Goal: Information Seeking & Learning: Learn about a topic

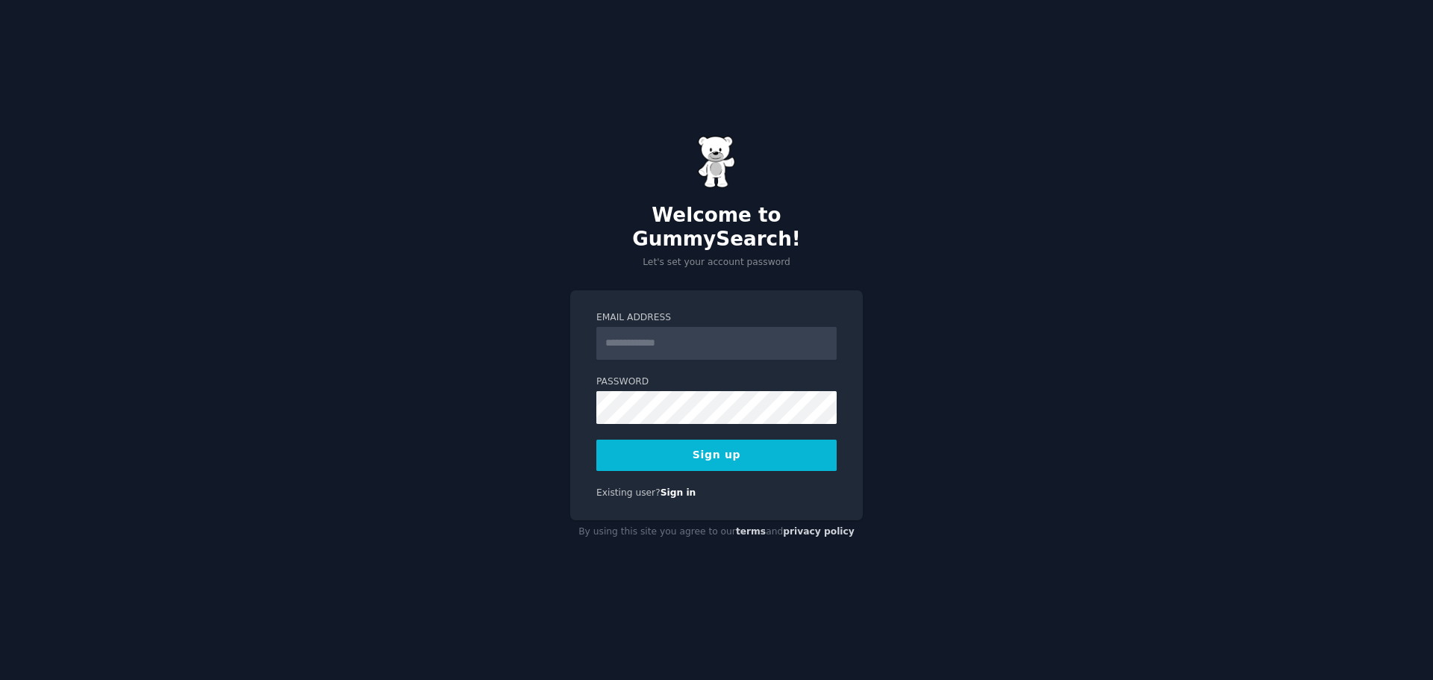
click at [696, 327] on input "Email Address" at bounding box center [716, 343] width 240 height 33
click at [698, 340] on input "Email Address" at bounding box center [716, 343] width 240 height 33
drag, startPoint x: 680, startPoint y: 331, endPoint x: 659, endPoint y: 328, distance: 22.0
click at [659, 328] on input "**********" at bounding box center [716, 343] width 240 height 33
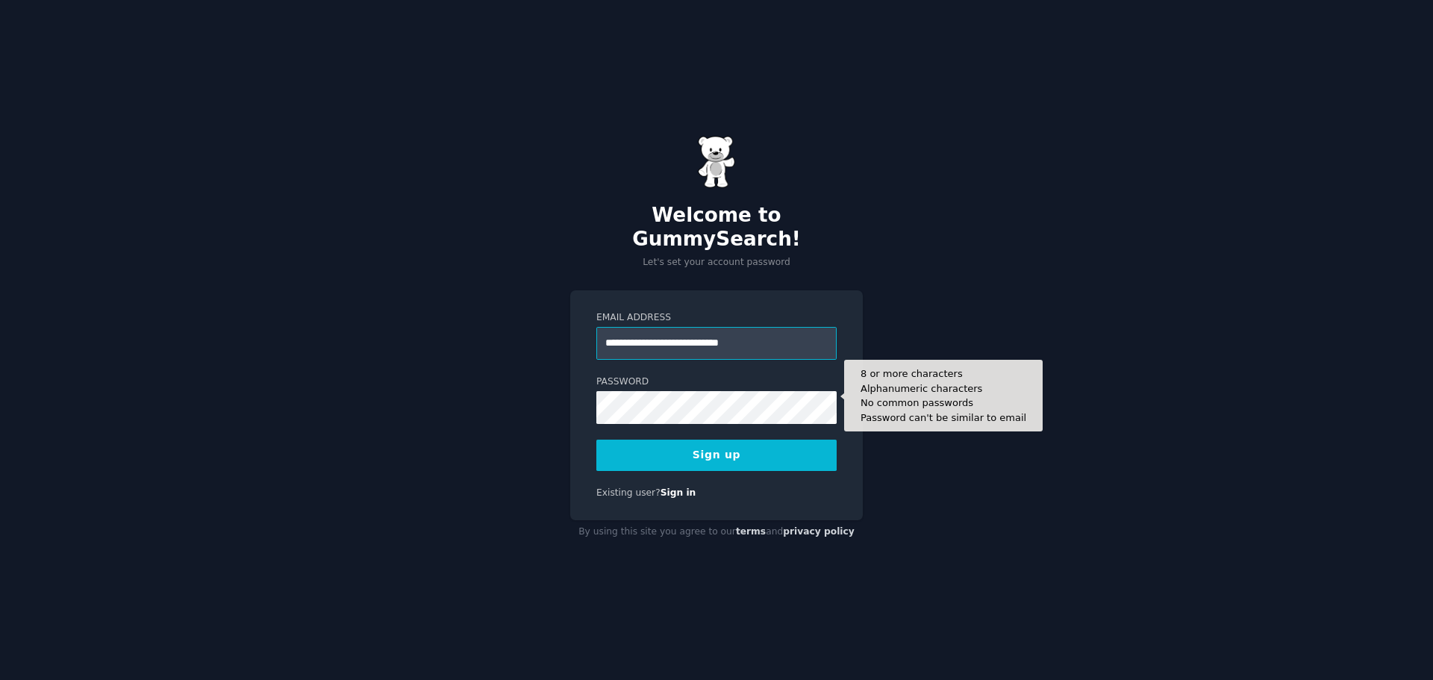
type input "**********"
click at [596, 439] on button "Sign up" at bounding box center [716, 454] width 240 height 31
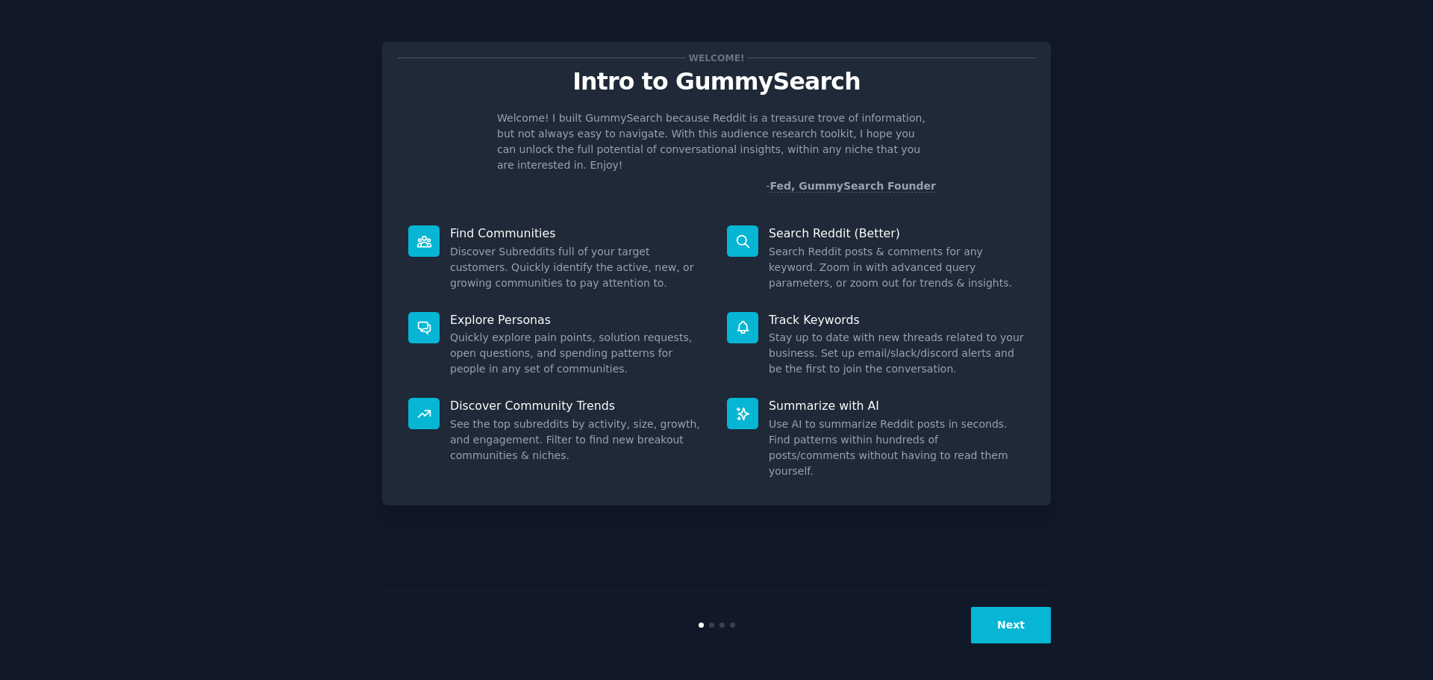
click at [1007, 622] on button "Next" at bounding box center [1011, 625] width 80 height 37
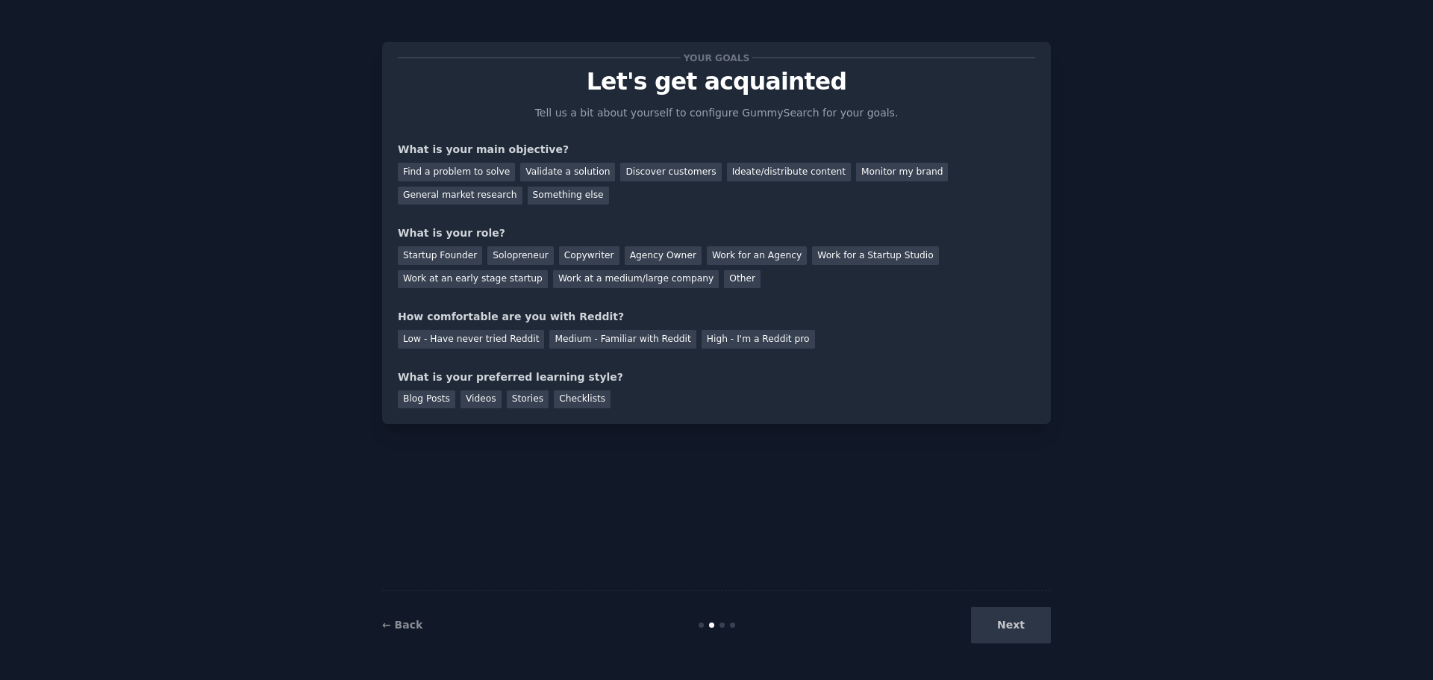
click at [1007, 622] on div "Next" at bounding box center [938, 625] width 223 height 37
click at [1024, 633] on div "Next" at bounding box center [938, 625] width 223 height 37
drag, startPoint x: 486, startPoint y: 343, endPoint x: 780, endPoint y: 433, distance: 307.3
click at [494, 342] on div "Low - Have never tried Reddit" at bounding box center [471, 339] width 146 height 19
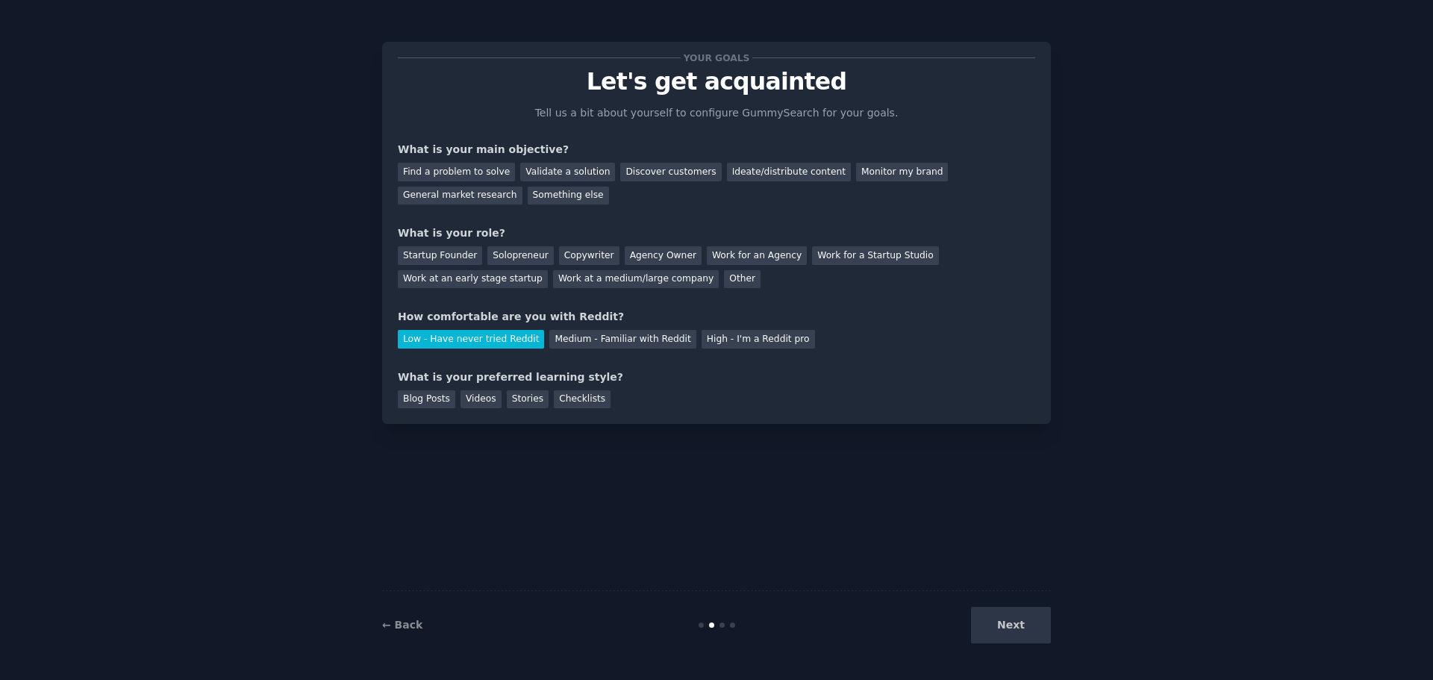
click at [1012, 610] on div "Next" at bounding box center [938, 625] width 223 height 37
click at [460, 251] on div "Startup Founder" at bounding box center [440, 255] width 84 height 19
click at [530, 258] on div "Solopreneur" at bounding box center [520, 255] width 66 height 19
click at [459, 172] on div "Find a problem to solve" at bounding box center [456, 172] width 117 height 19
click at [587, 410] on div "Your goals Let's get acquainted Tell us a bit about yourself to configure Gummy…" at bounding box center [716, 233] width 669 height 382
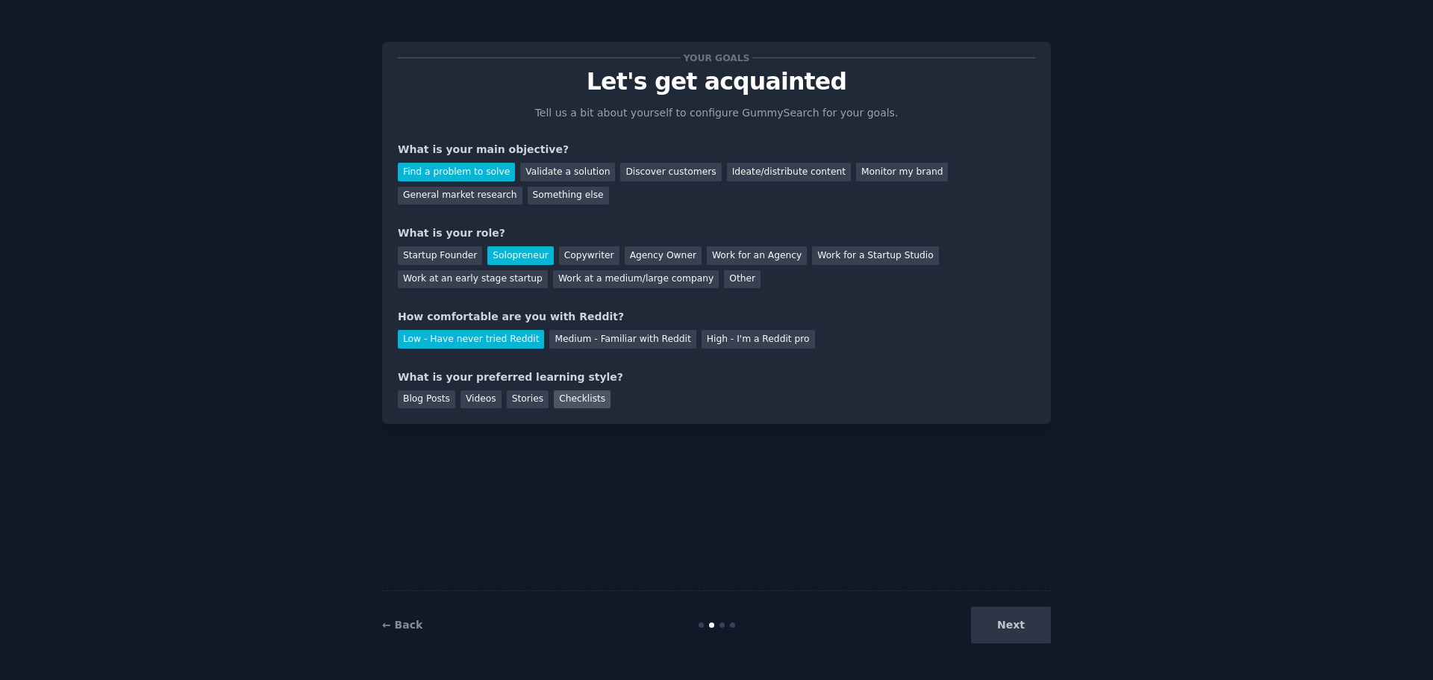
click at [586, 398] on div "Checklists" at bounding box center [582, 399] width 57 height 19
click at [1036, 636] on button "Next" at bounding box center [1011, 625] width 80 height 37
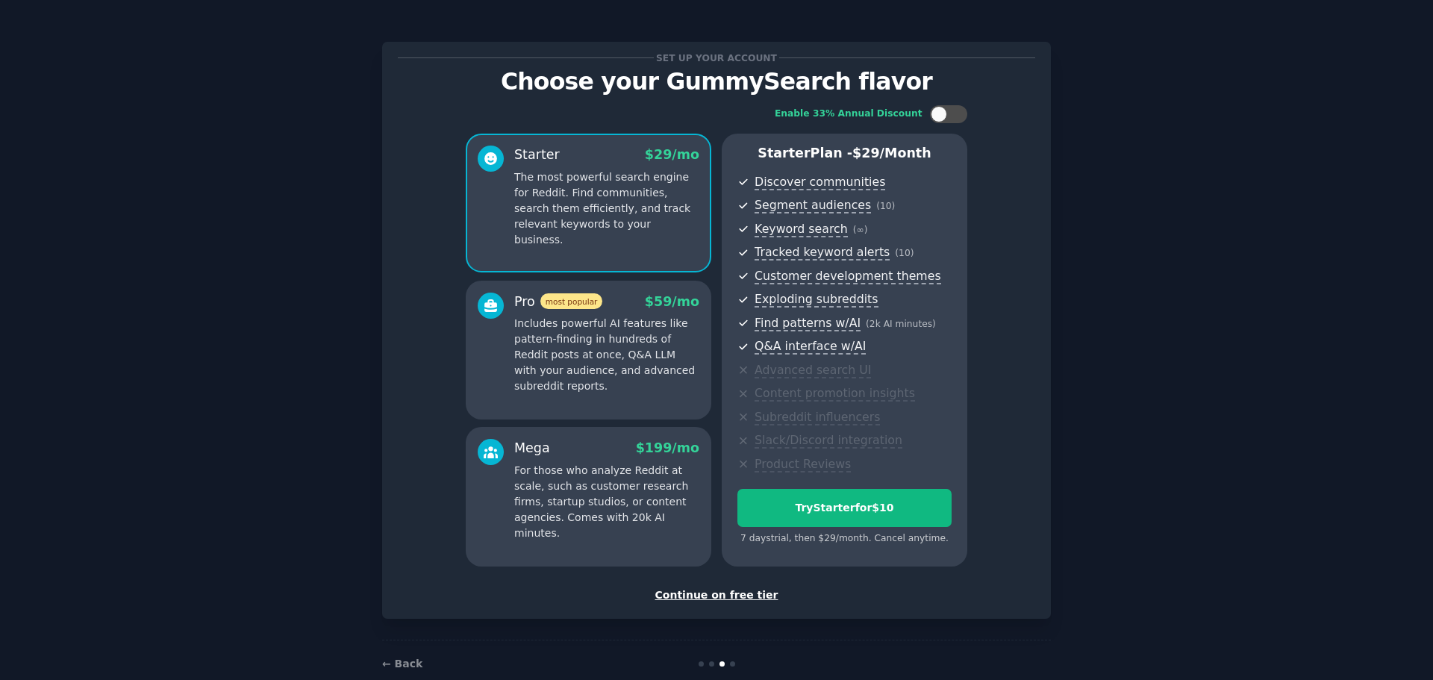
drag, startPoint x: 932, startPoint y: 110, endPoint x: 621, endPoint y: 104, distance: 311.2
click at [622, 105] on div "Enable 33% Annual Discount" at bounding box center [716, 114] width 501 height 18
click at [716, 597] on div "Continue on free tier" at bounding box center [716, 595] width 637 height 16
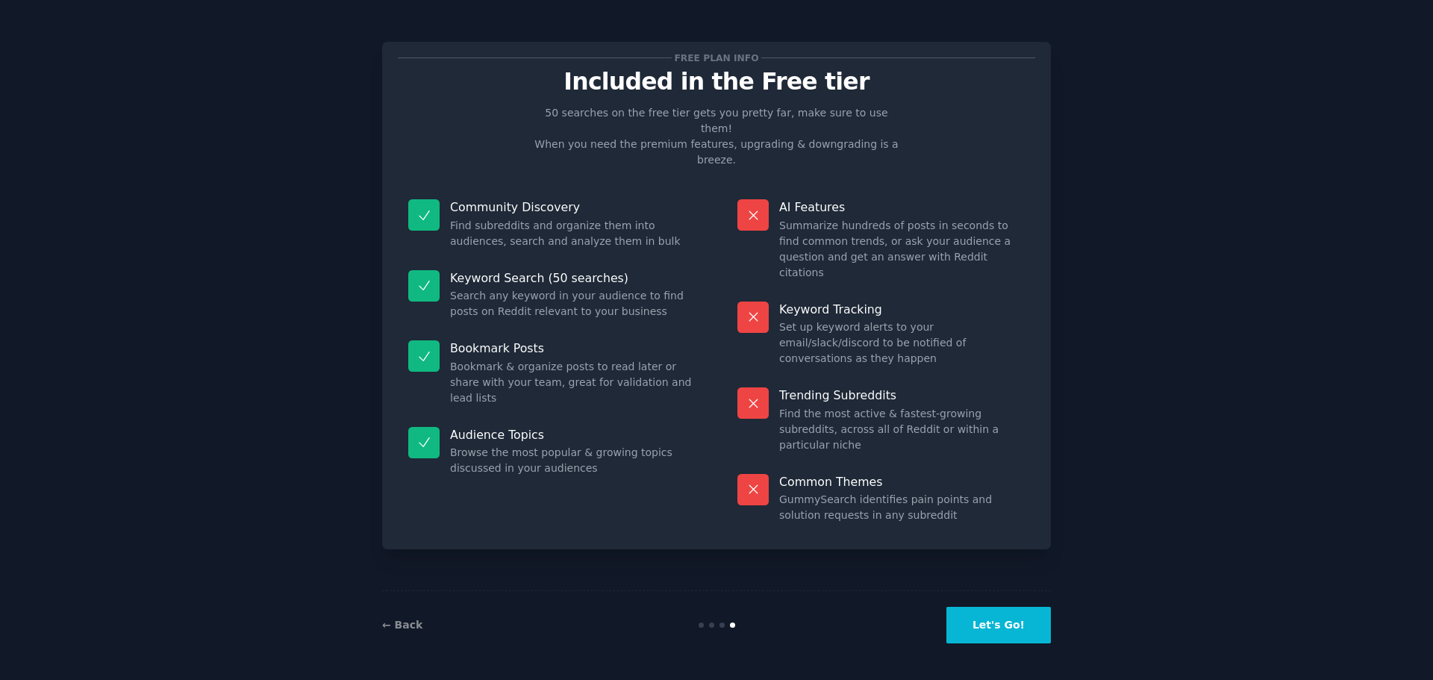
click at [1013, 627] on button "Let's Go!" at bounding box center [998, 625] width 104 height 37
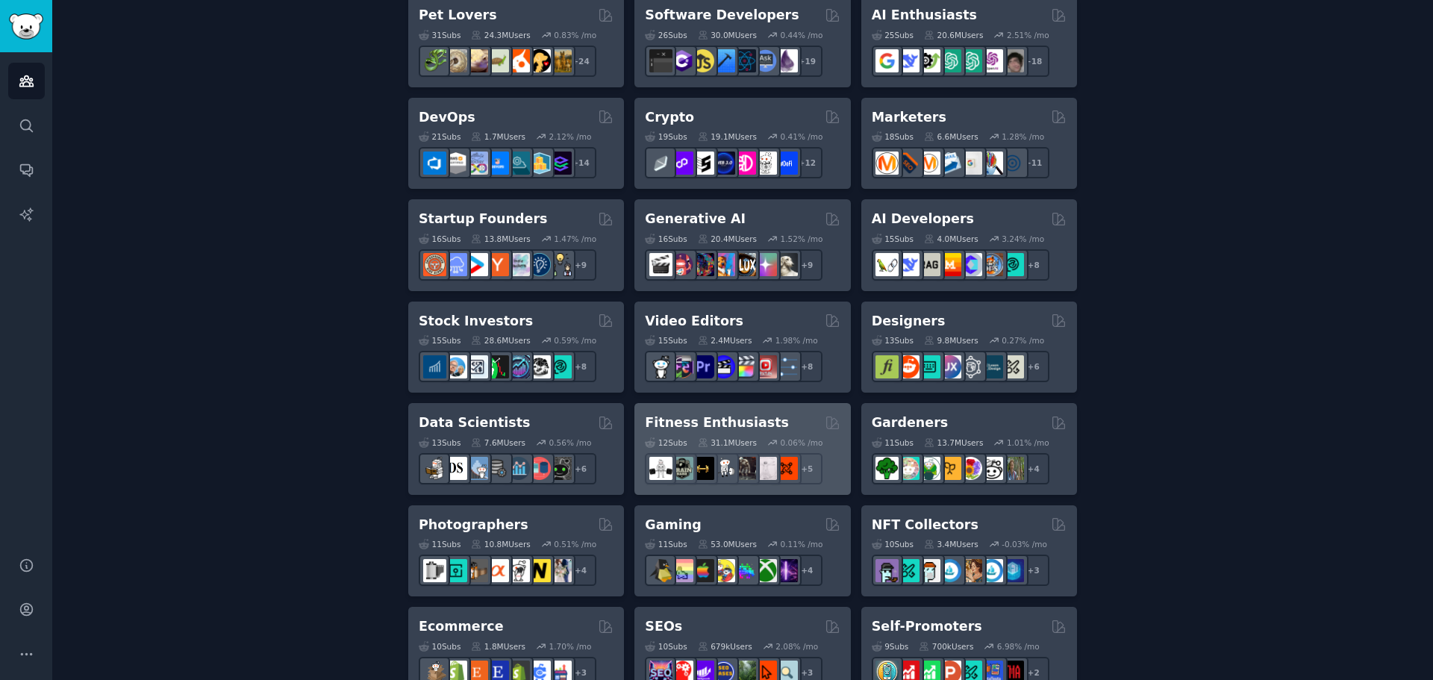
scroll to position [298, 0]
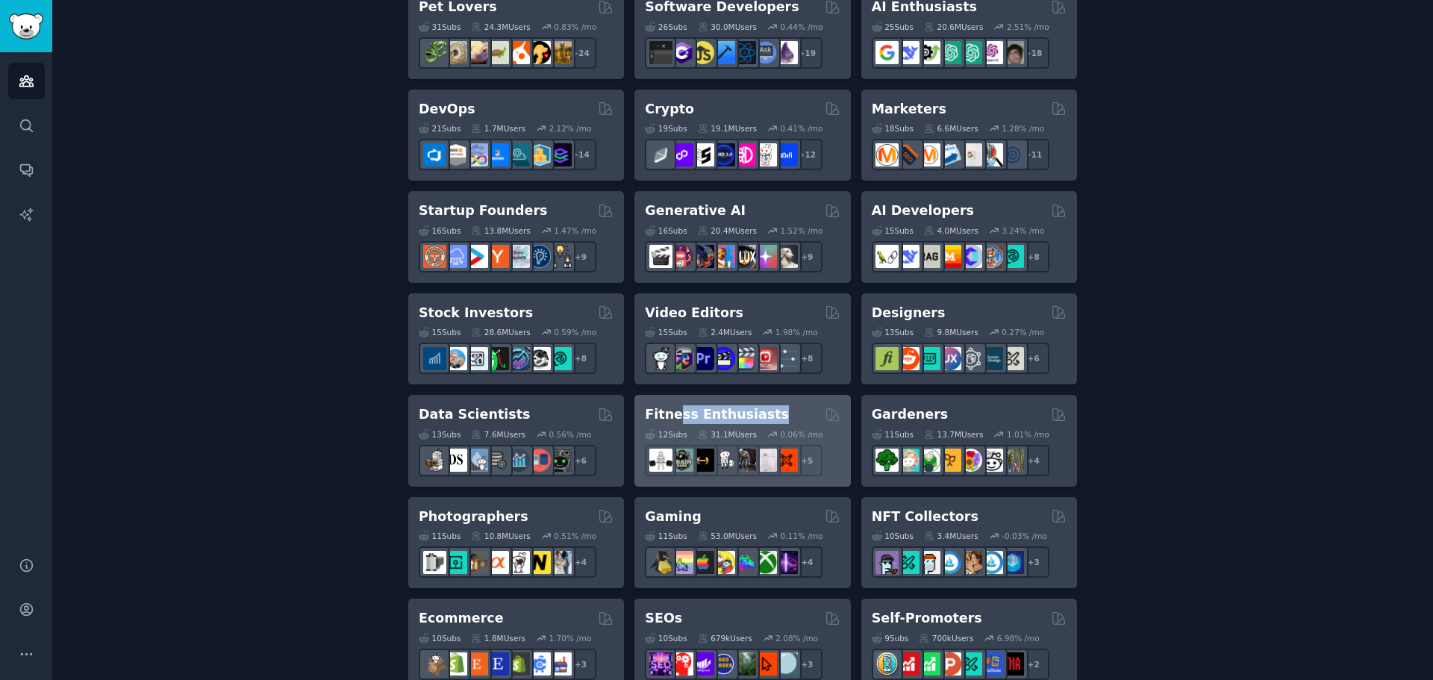
drag, startPoint x: 784, startPoint y: 411, endPoint x: 673, endPoint y: 402, distance: 111.5
click at [673, 402] on div "Fitness Enthusiasts 12 Sub s 31.1M Users 0.06 % /mo r/GymMotivation + 5" at bounding box center [742, 441] width 216 height 92
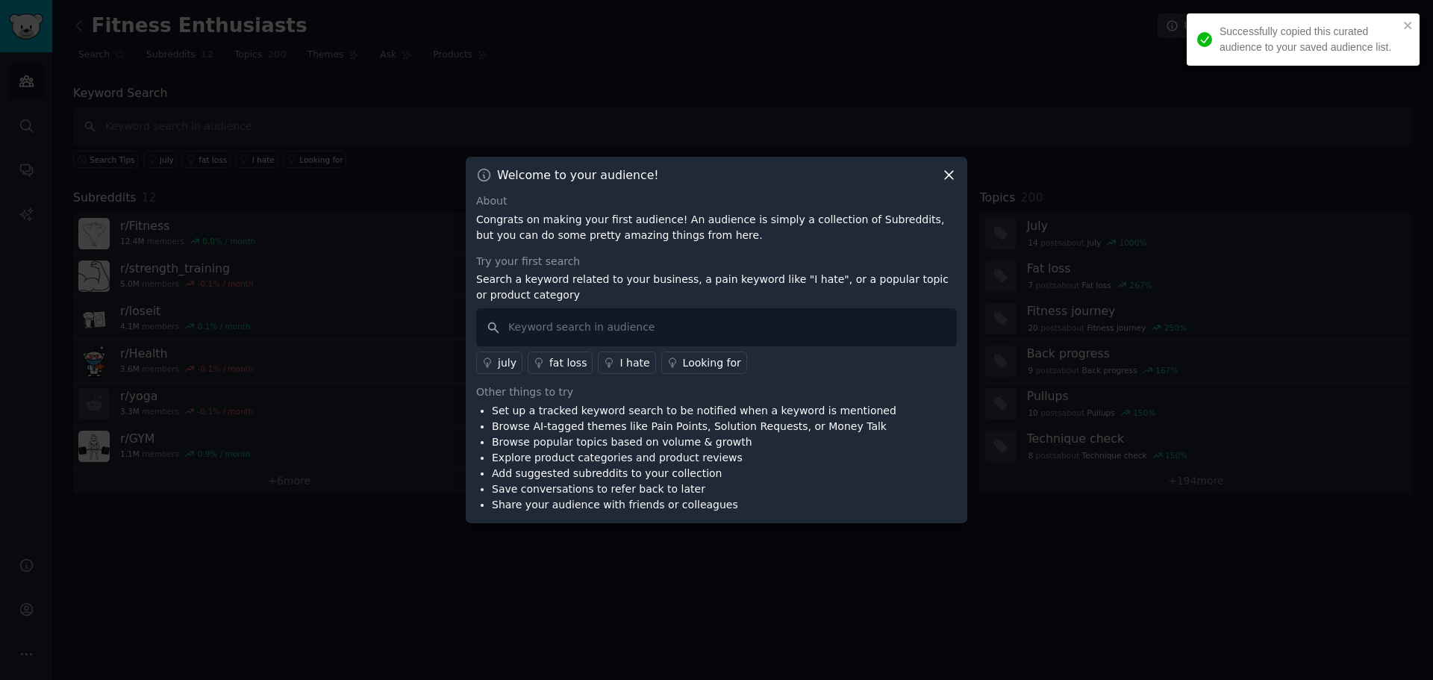
click at [947, 178] on icon at bounding box center [949, 176] width 8 height 8
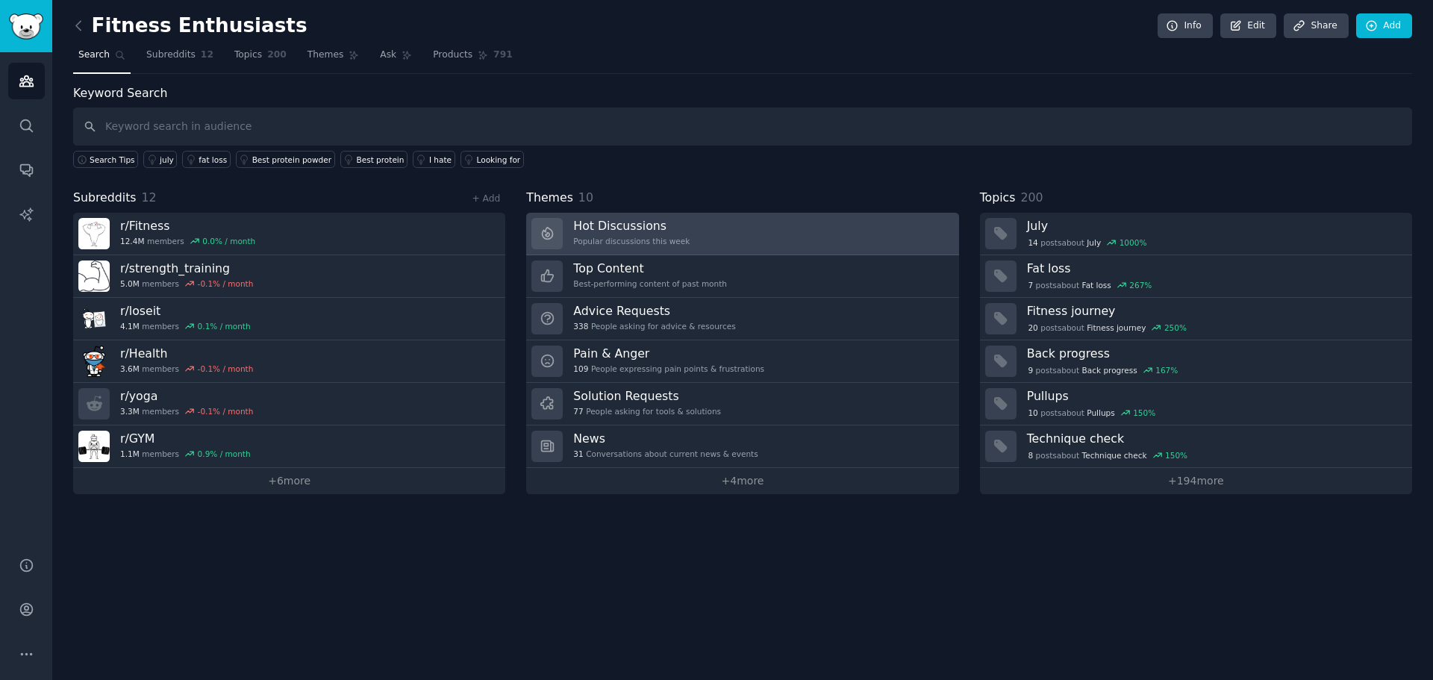
click at [768, 238] on link "Hot Discussions Popular discussions this week" at bounding box center [742, 234] width 432 height 43
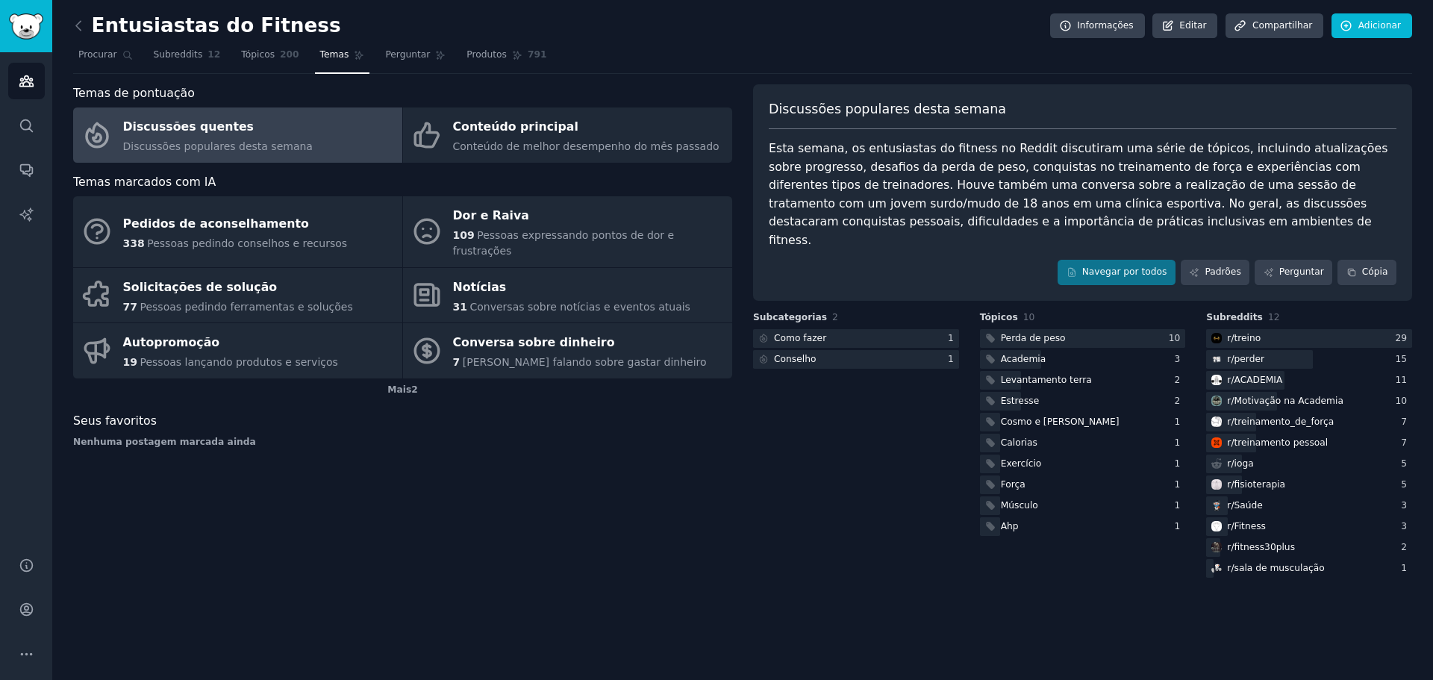
click at [936, 517] on div "Subcategorias 2 Como fazer 1 Conselho 1" at bounding box center [856, 445] width 206 height 269
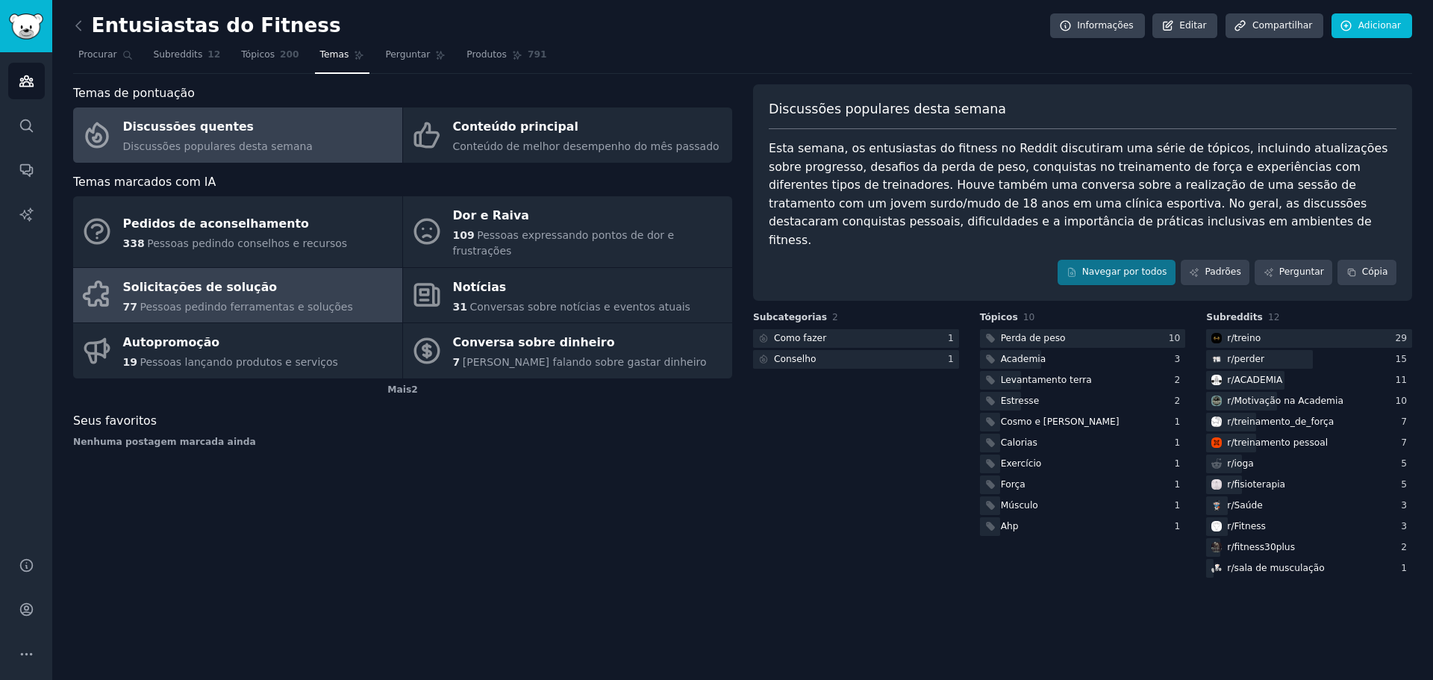
click at [249, 301] on font "Pessoas pedindo ferramentas e soluções" at bounding box center [246, 307] width 213 height 12
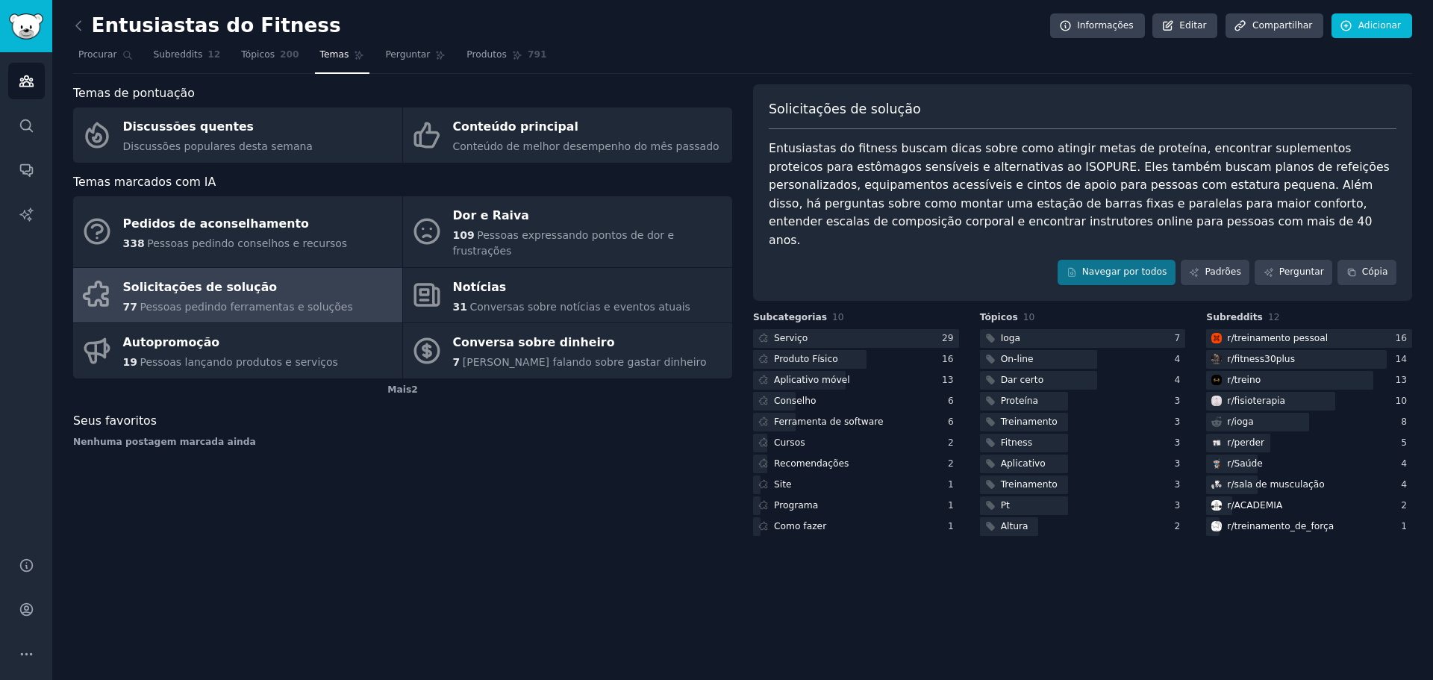
click at [832, 586] on div "Entusiastas do Fitness Informações Editar Compartilhar Adicionar Procurar Subre…" at bounding box center [742, 340] width 1380 height 680
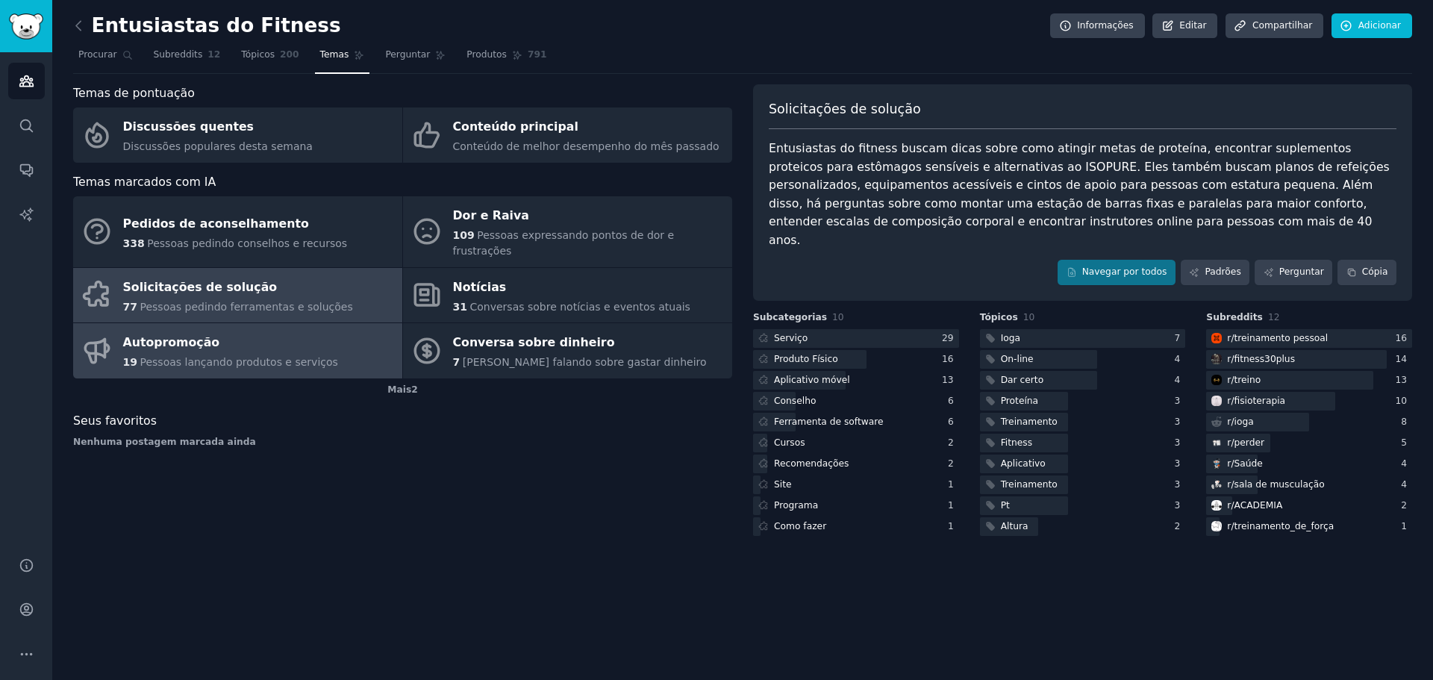
click at [258, 337] on div "Autopromoção" at bounding box center [230, 343] width 215 height 24
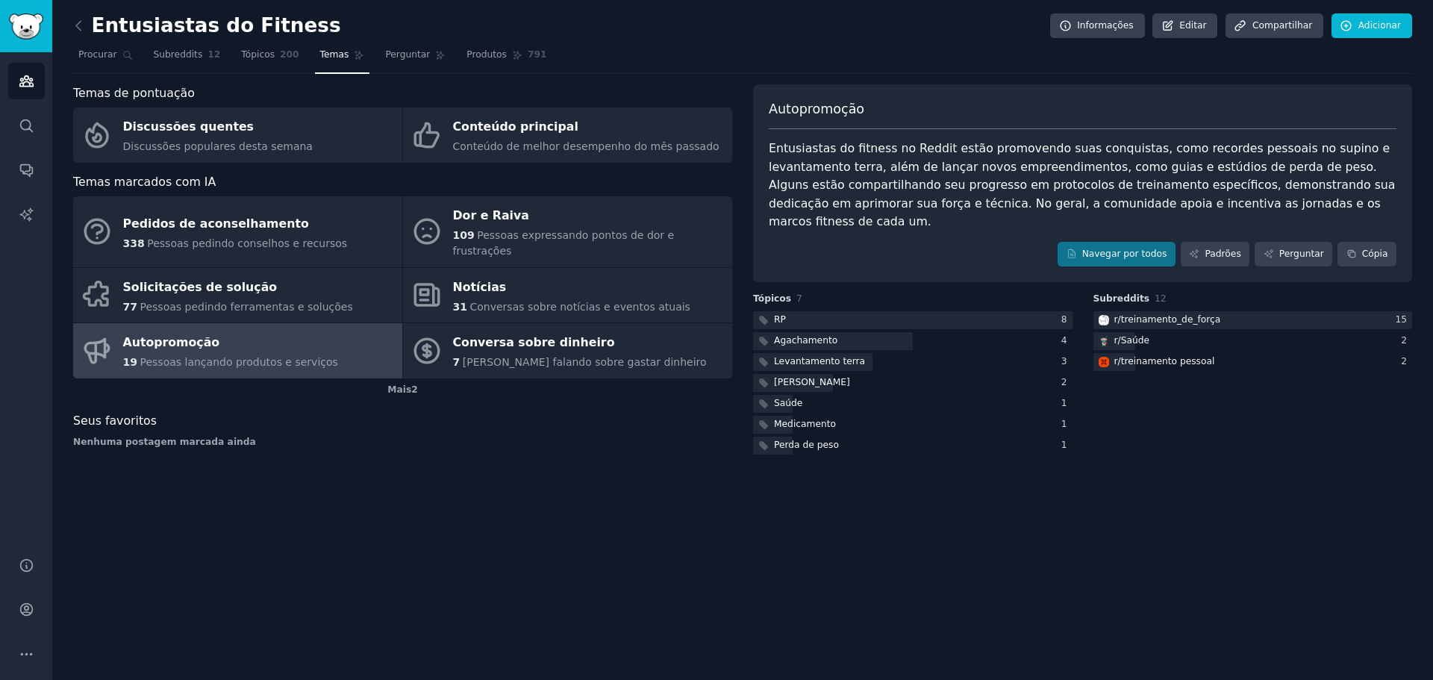
click at [812, 554] on div "Entusiastas do Fitness Informações Editar Compartilhar Adicionar Procurar Subre…" at bounding box center [742, 340] width 1380 height 680
click at [802, 311] on div at bounding box center [912, 320] width 319 height 19
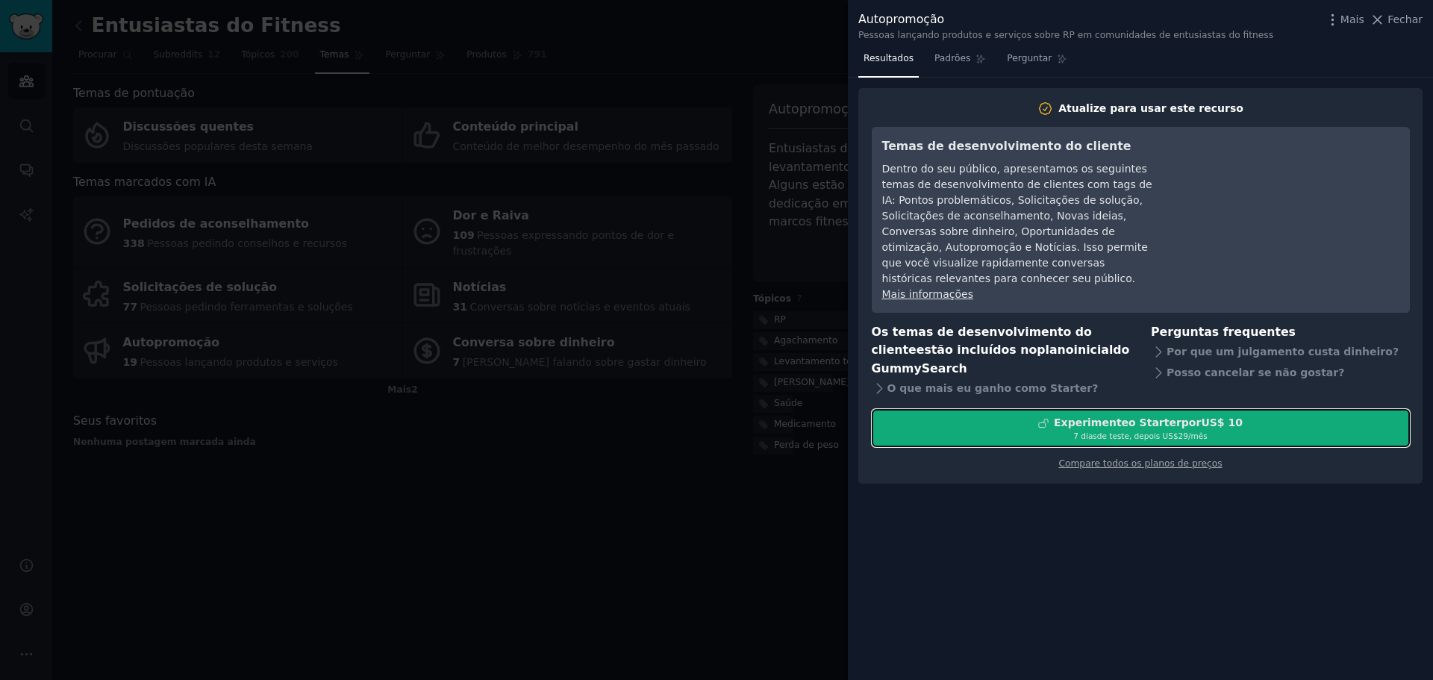
click at [1218, 416] on font "US$ 10" at bounding box center [1222, 422] width 42 height 12
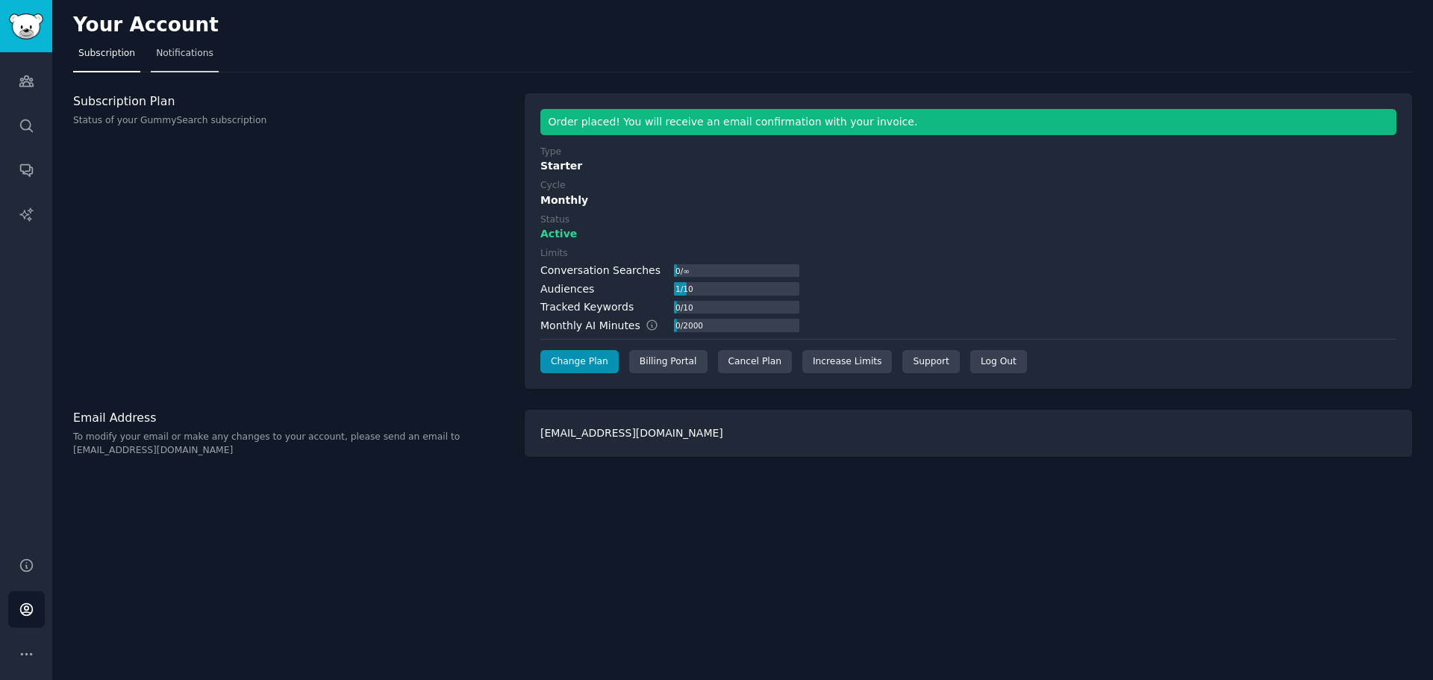
click at [170, 56] on span "Notifications" at bounding box center [184, 53] width 57 height 13
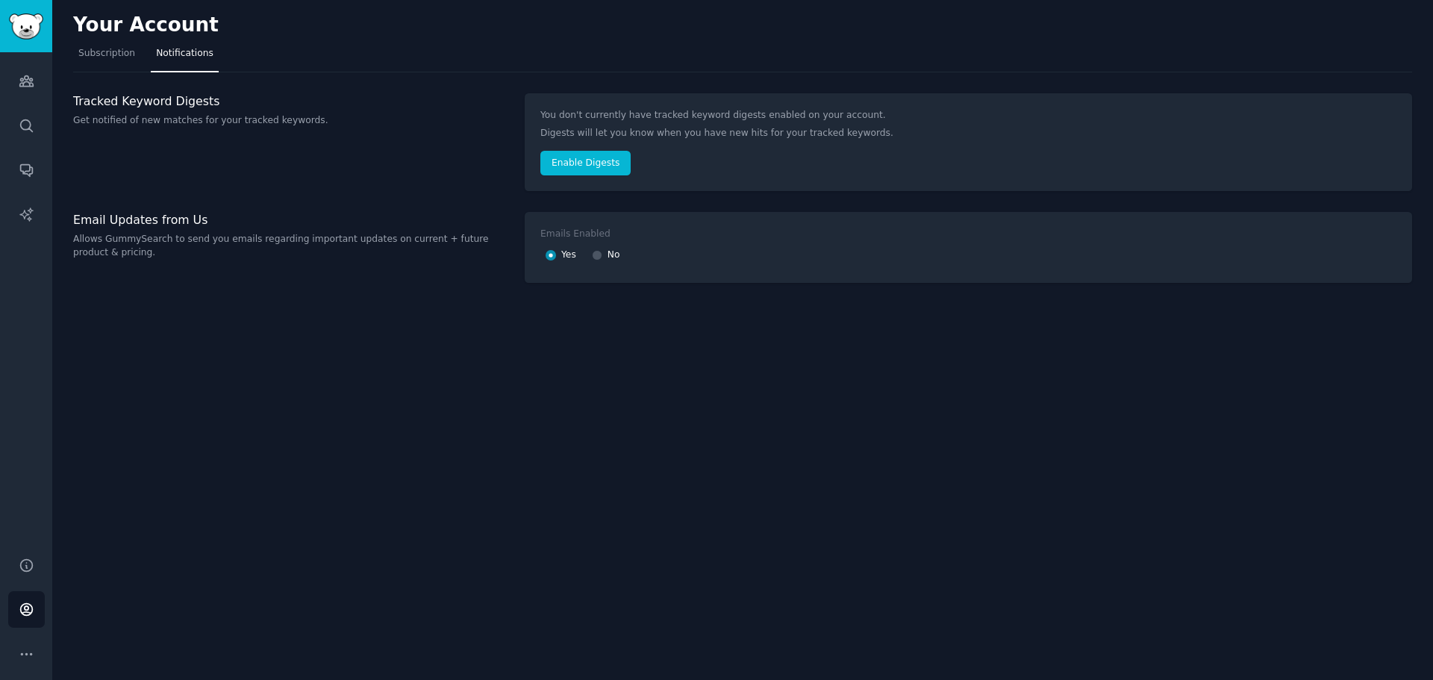
drag, startPoint x: 595, startPoint y: 262, endPoint x: 601, endPoint y: 256, distance: 7.9
click at [596, 260] on div "No" at bounding box center [606, 255] width 28 height 24
click at [601, 252] on div "No" at bounding box center [606, 255] width 28 height 24
click at [596, 254] on input "No" at bounding box center [597, 255] width 10 height 10
radio input "false"
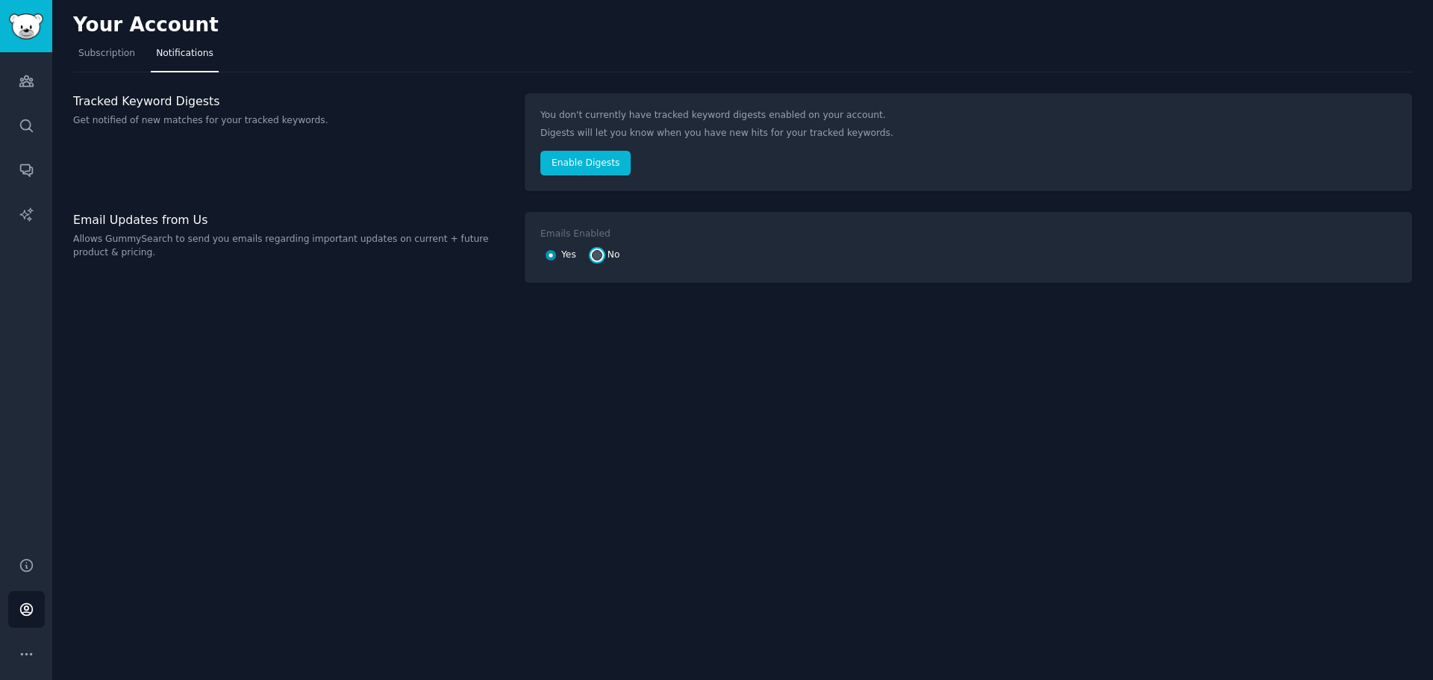
radio input "true"
click at [113, 50] on span "Subscription" at bounding box center [106, 53] width 57 height 13
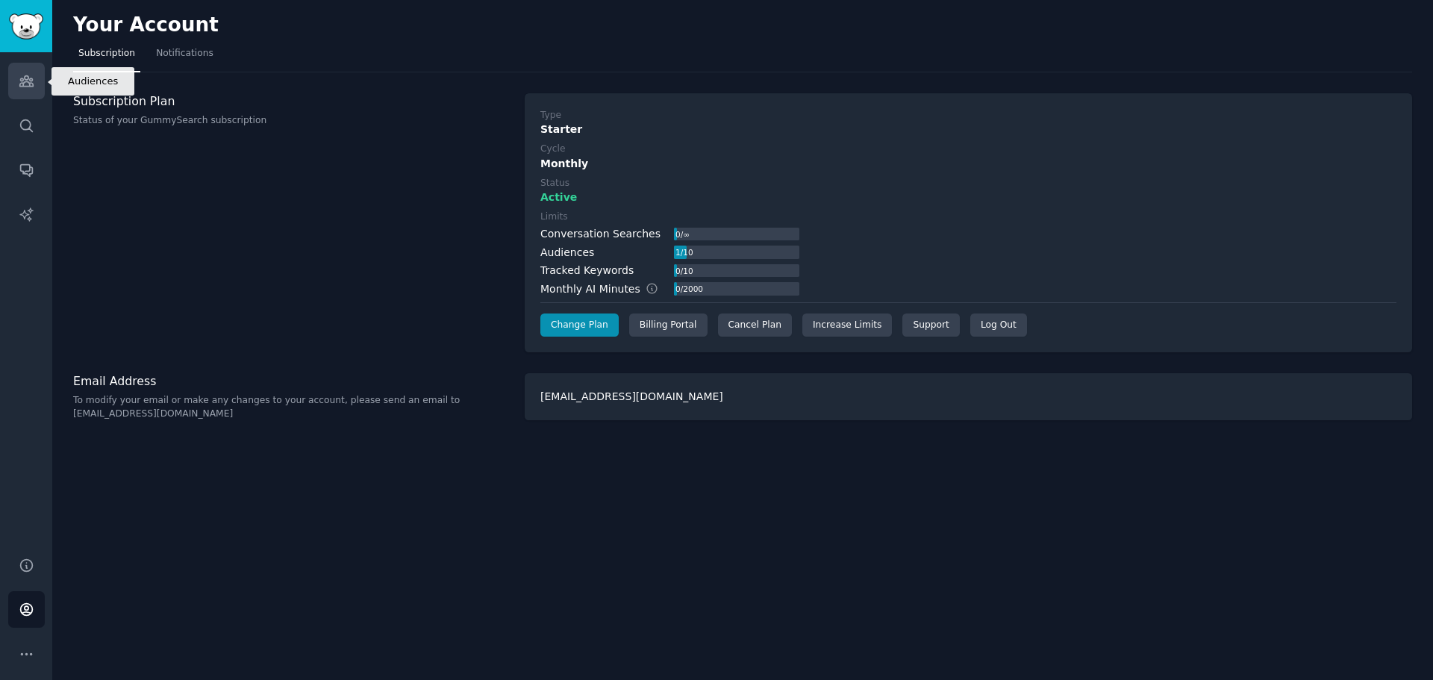
click at [27, 87] on icon "Sidebar" at bounding box center [25, 81] width 13 height 10
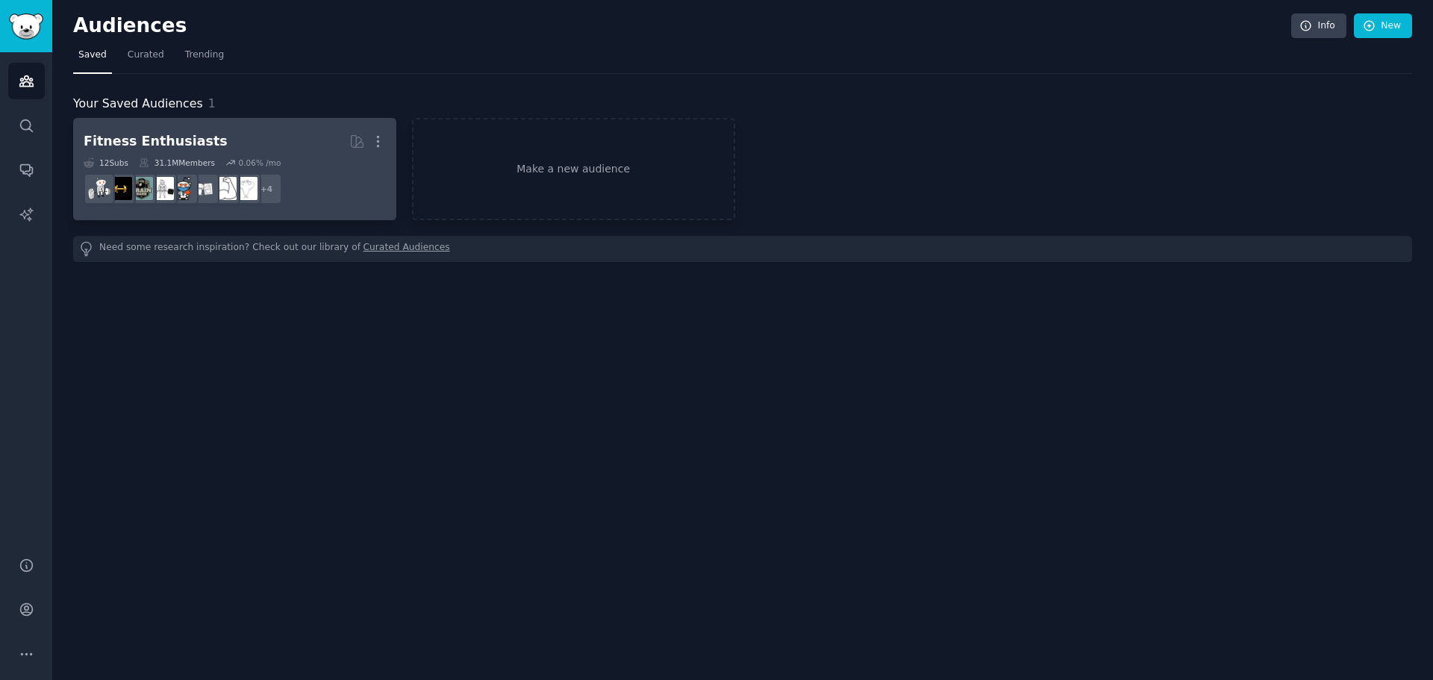
click at [252, 159] on div "0.06 % /mo" at bounding box center [259, 162] width 43 height 10
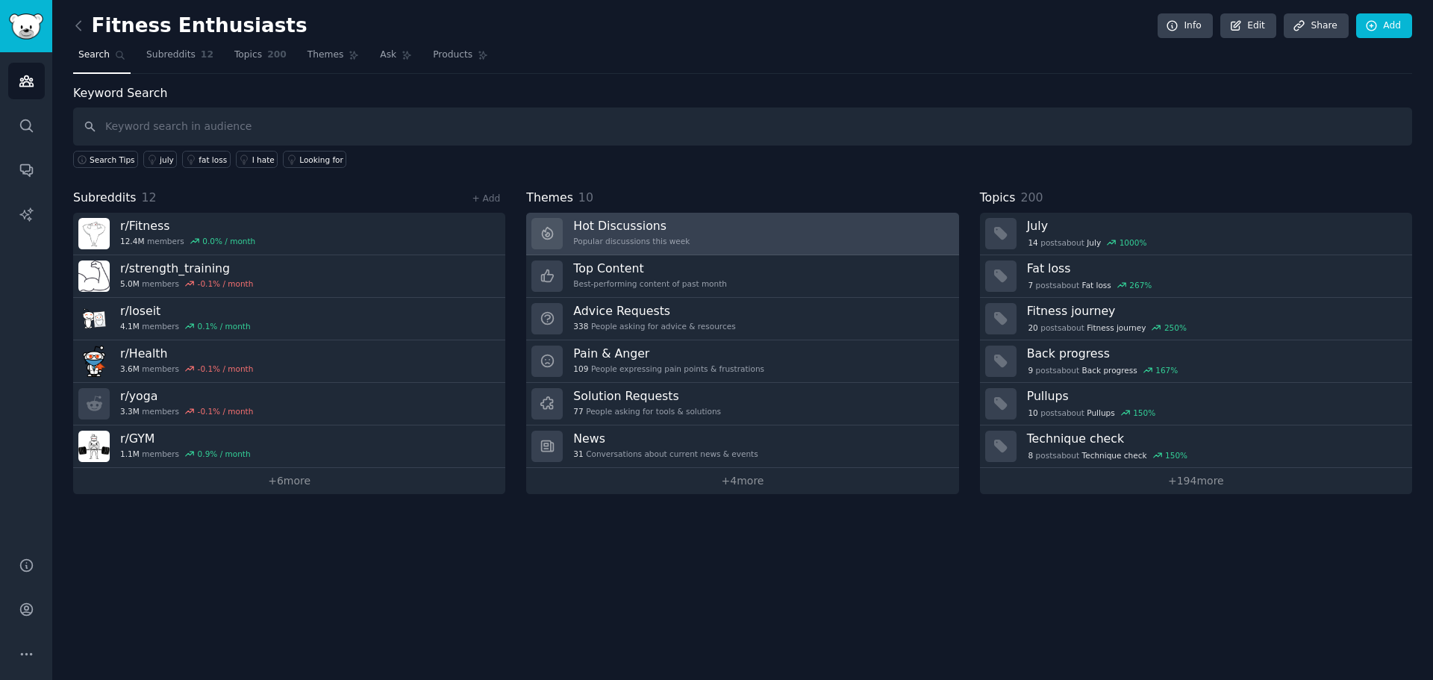
click at [663, 237] on div "Popular discussions this week" at bounding box center [631, 241] width 116 height 10
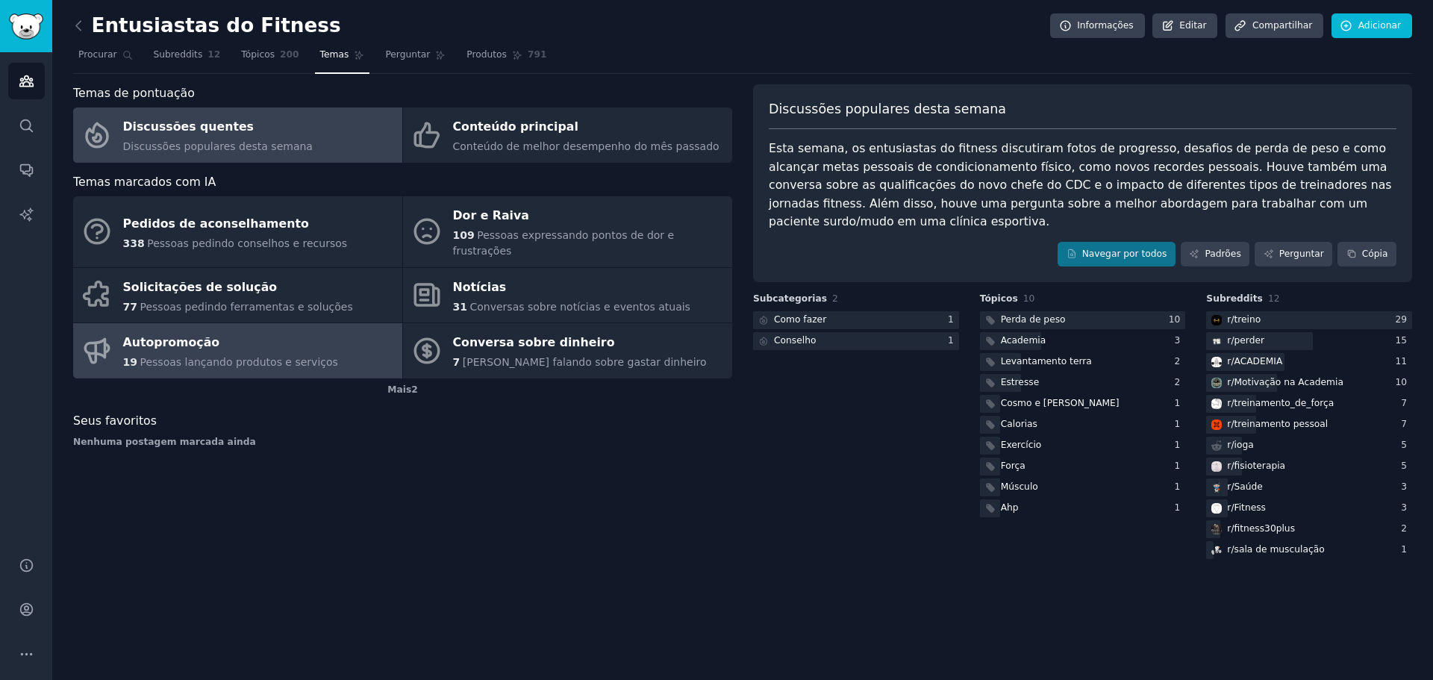
click at [208, 356] on font "Pessoas lançando produtos e serviços" at bounding box center [239, 362] width 198 height 12
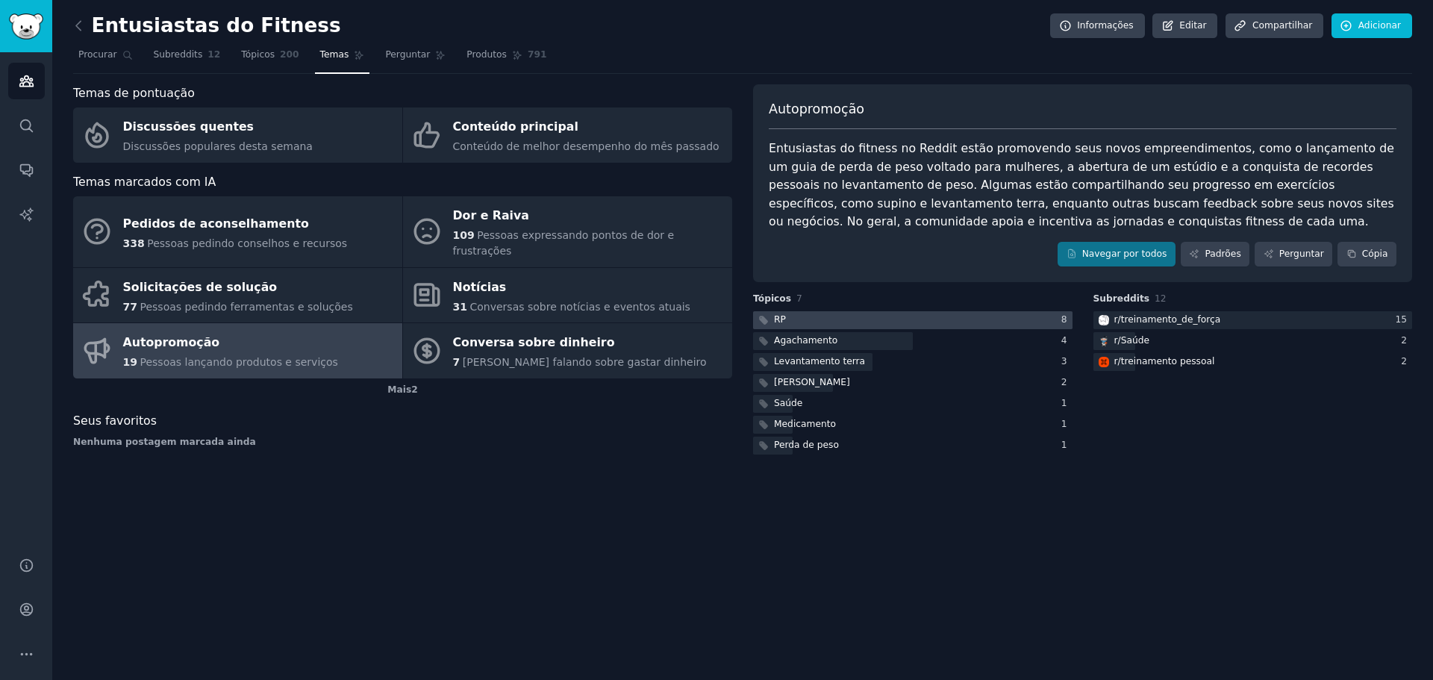
click at [899, 319] on div at bounding box center [912, 320] width 319 height 19
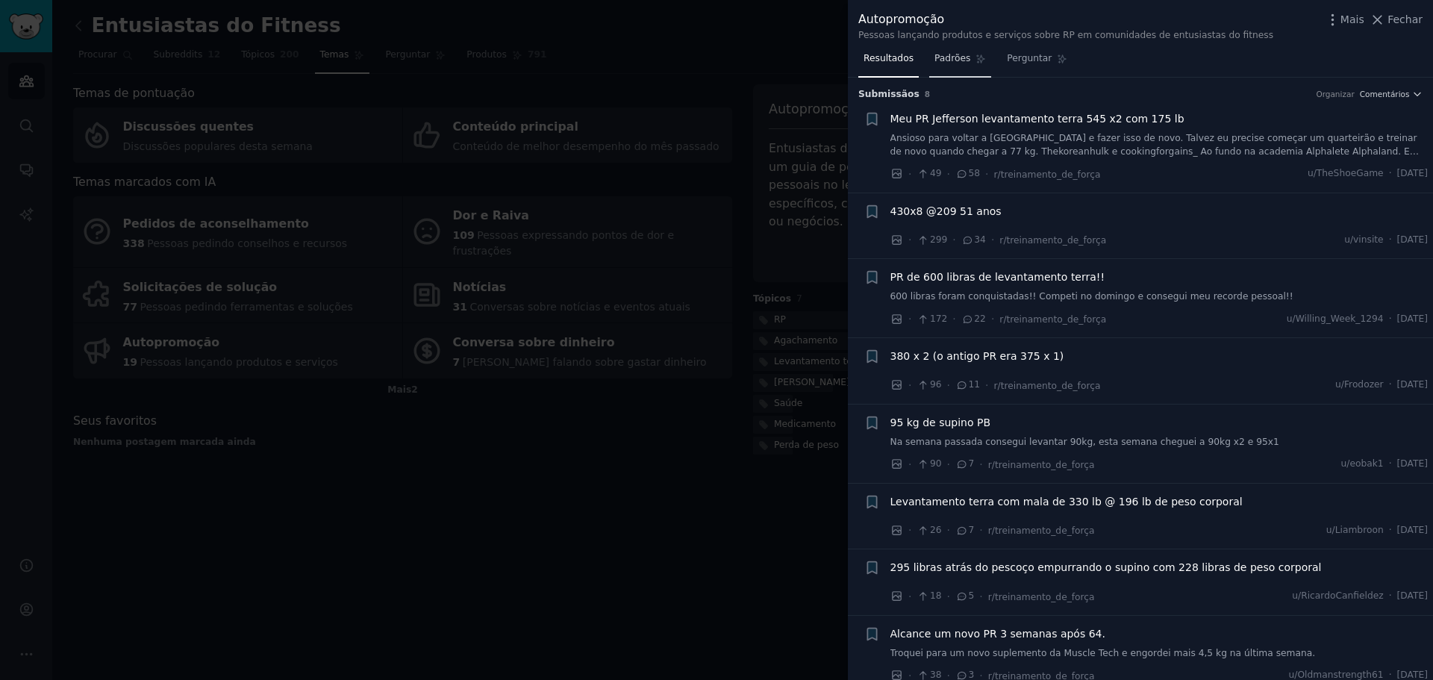
click at [942, 54] on font "Padrões" at bounding box center [952, 58] width 36 height 10
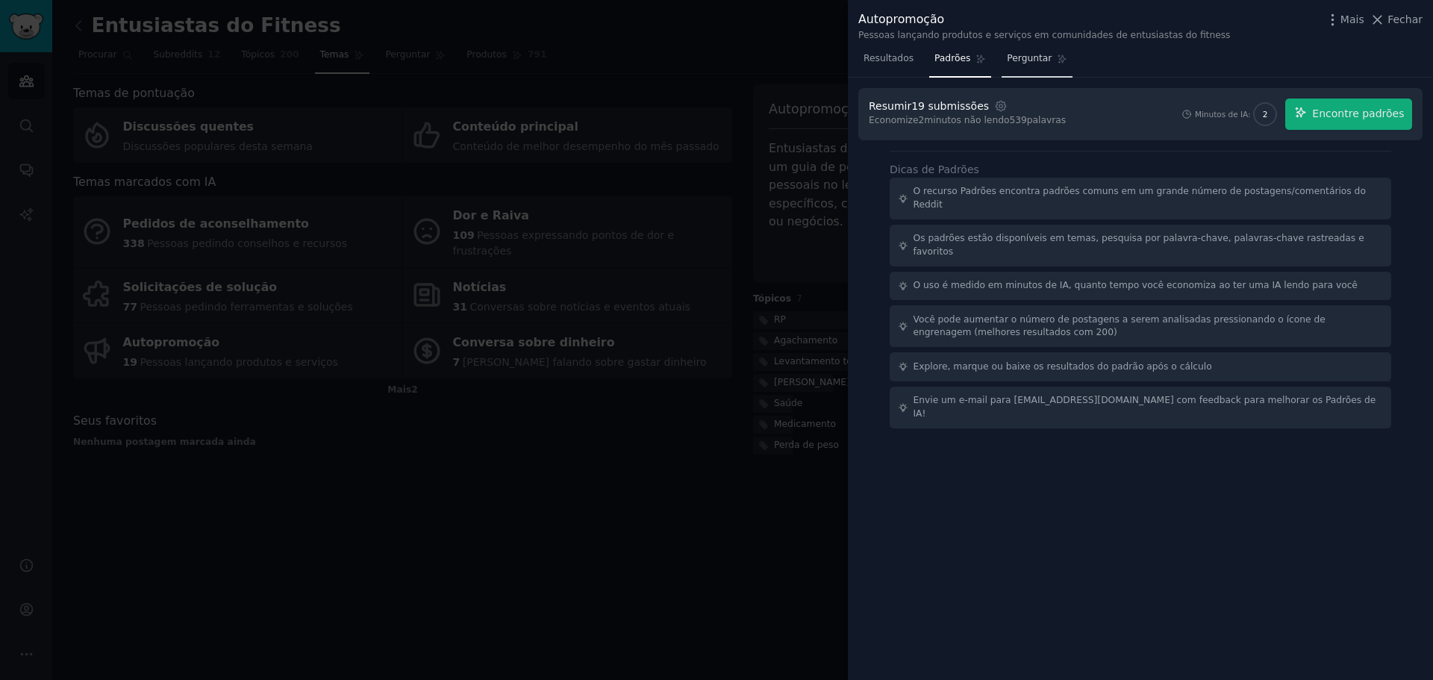
click at [1024, 58] on font "Perguntar" at bounding box center [1029, 58] width 45 height 10
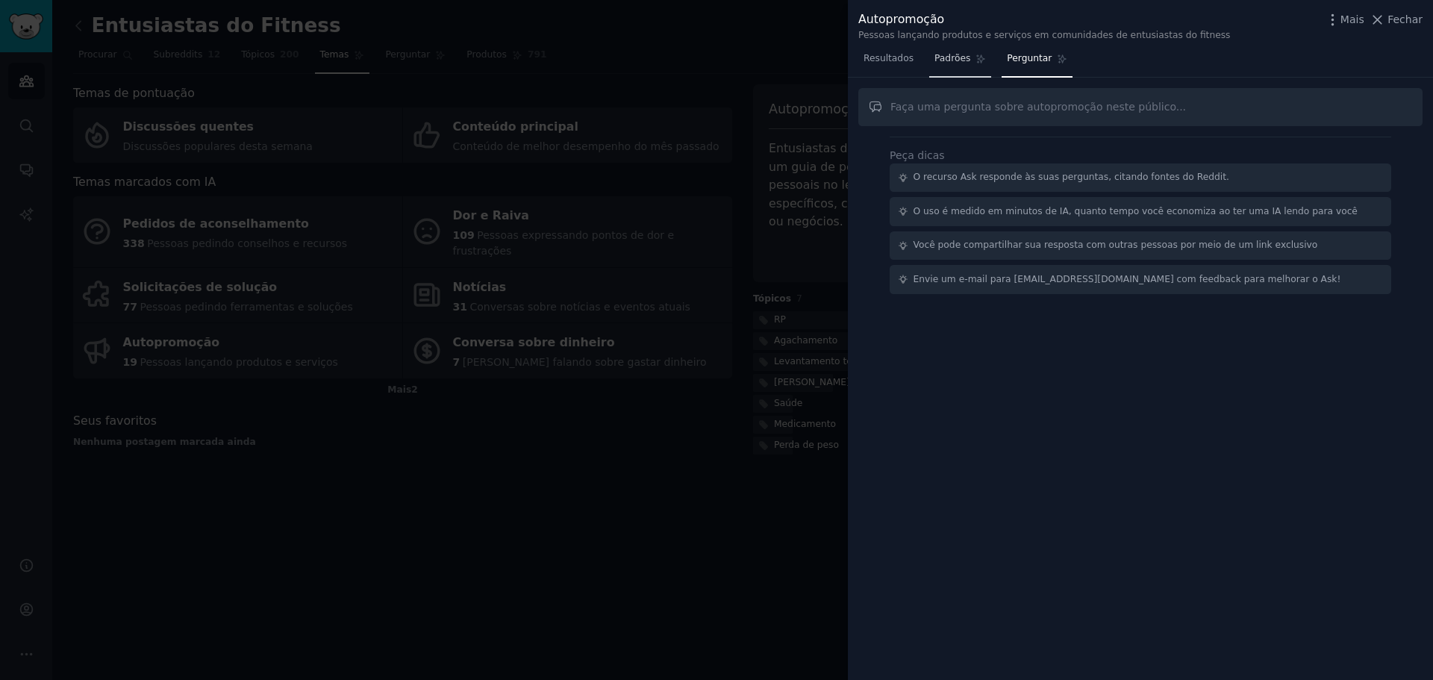
click at [942, 64] on span "Padrões" at bounding box center [952, 58] width 36 height 13
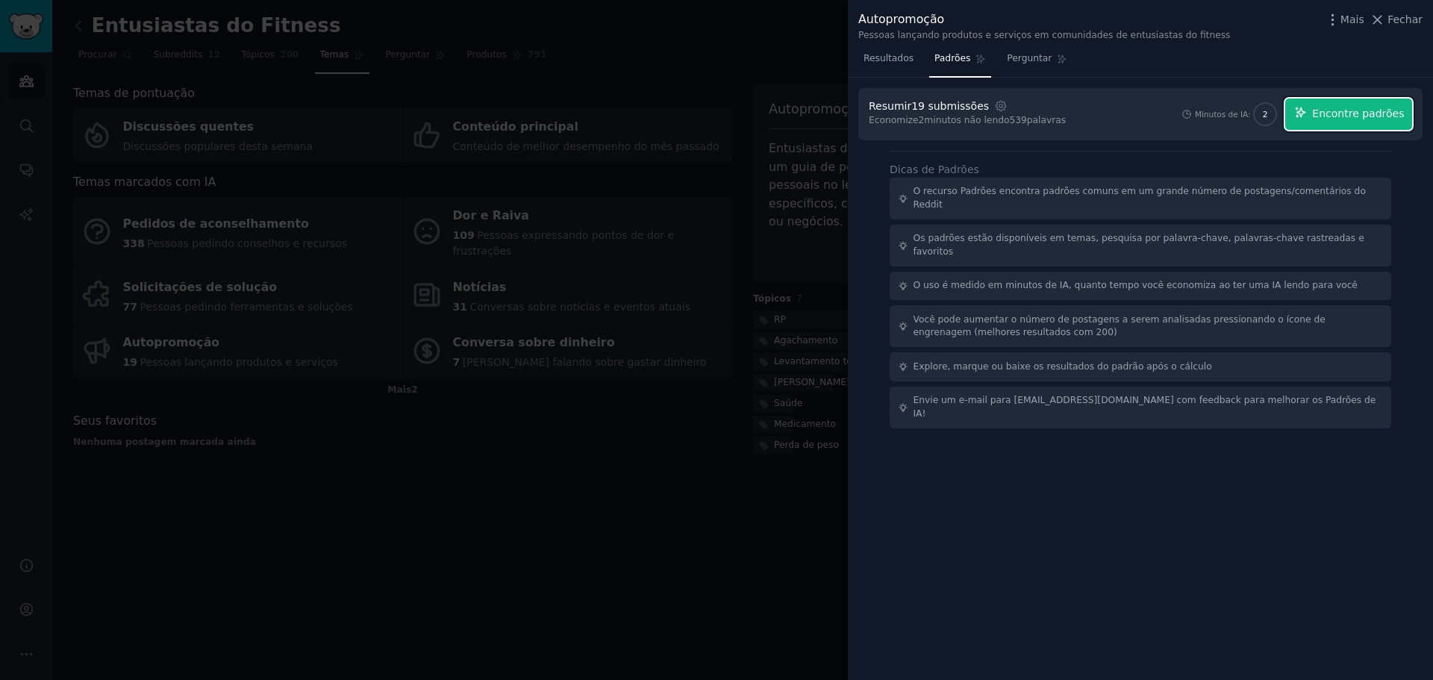
click at [1362, 119] on font "Encontre padrões" at bounding box center [1358, 113] width 92 height 12
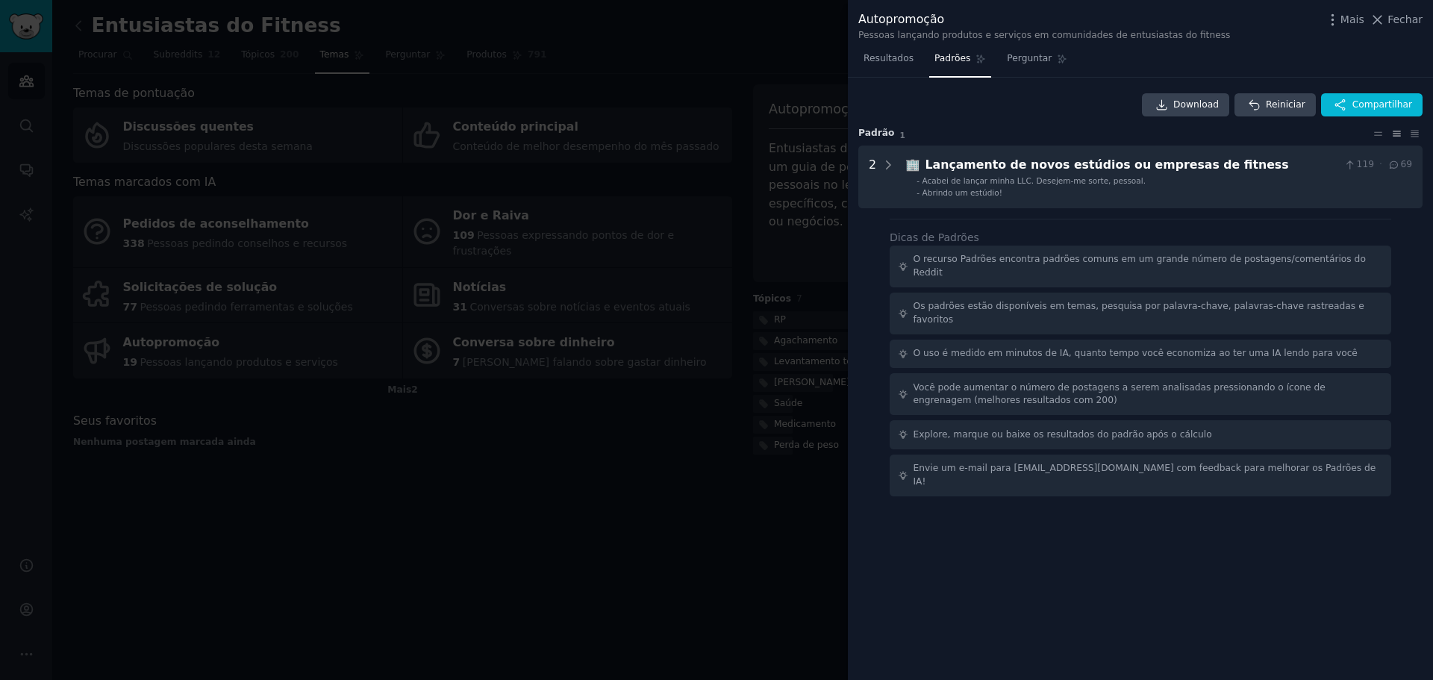
click at [748, 106] on div at bounding box center [716, 340] width 1433 height 680
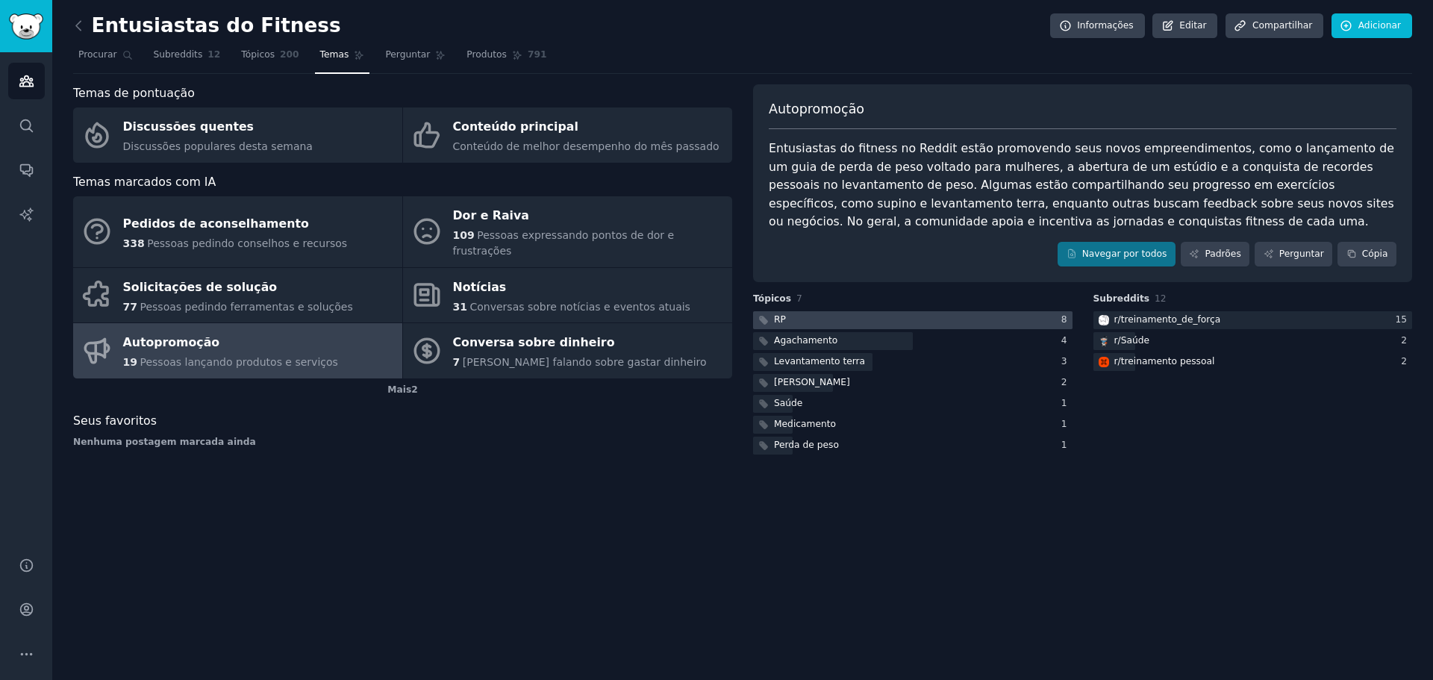
click at [916, 319] on div at bounding box center [912, 320] width 319 height 19
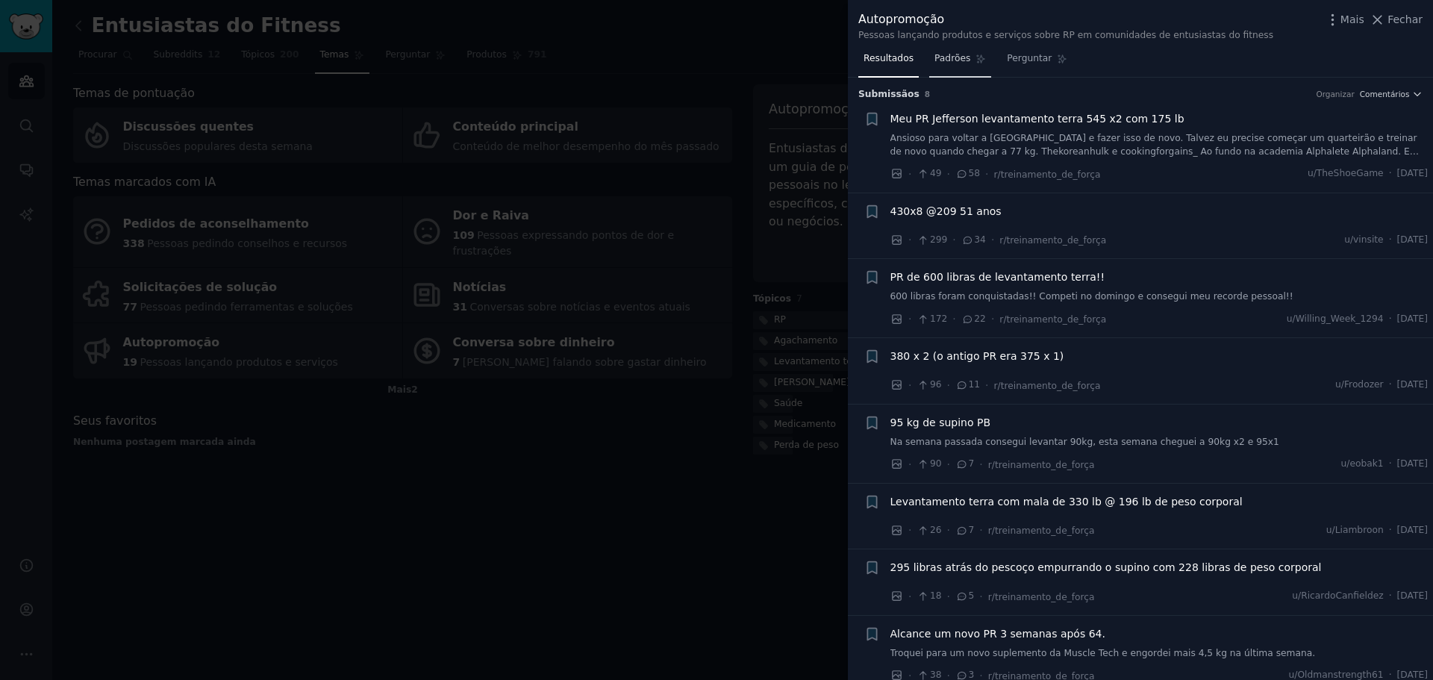
click at [948, 60] on font "Padrões" at bounding box center [952, 58] width 36 height 10
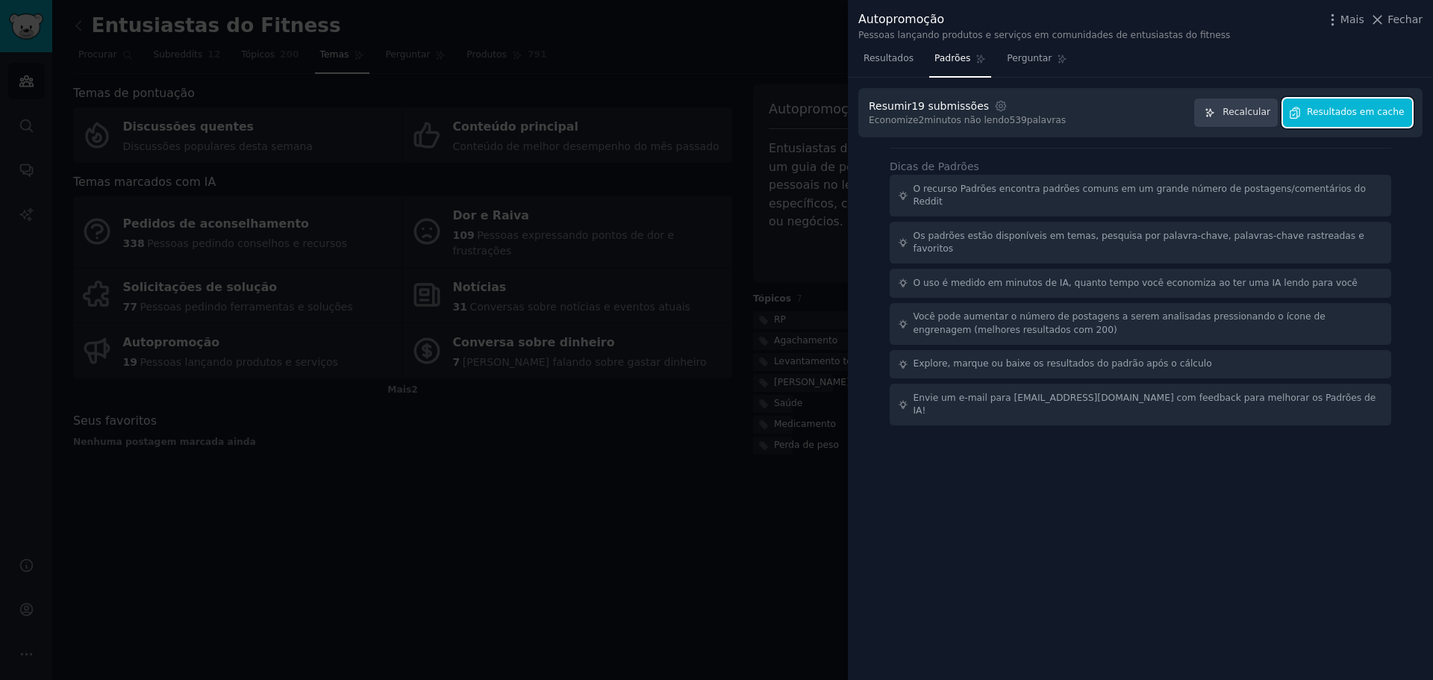
click at [1348, 115] on font "Resultados em cache" at bounding box center [1356, 112] width 98 height 10
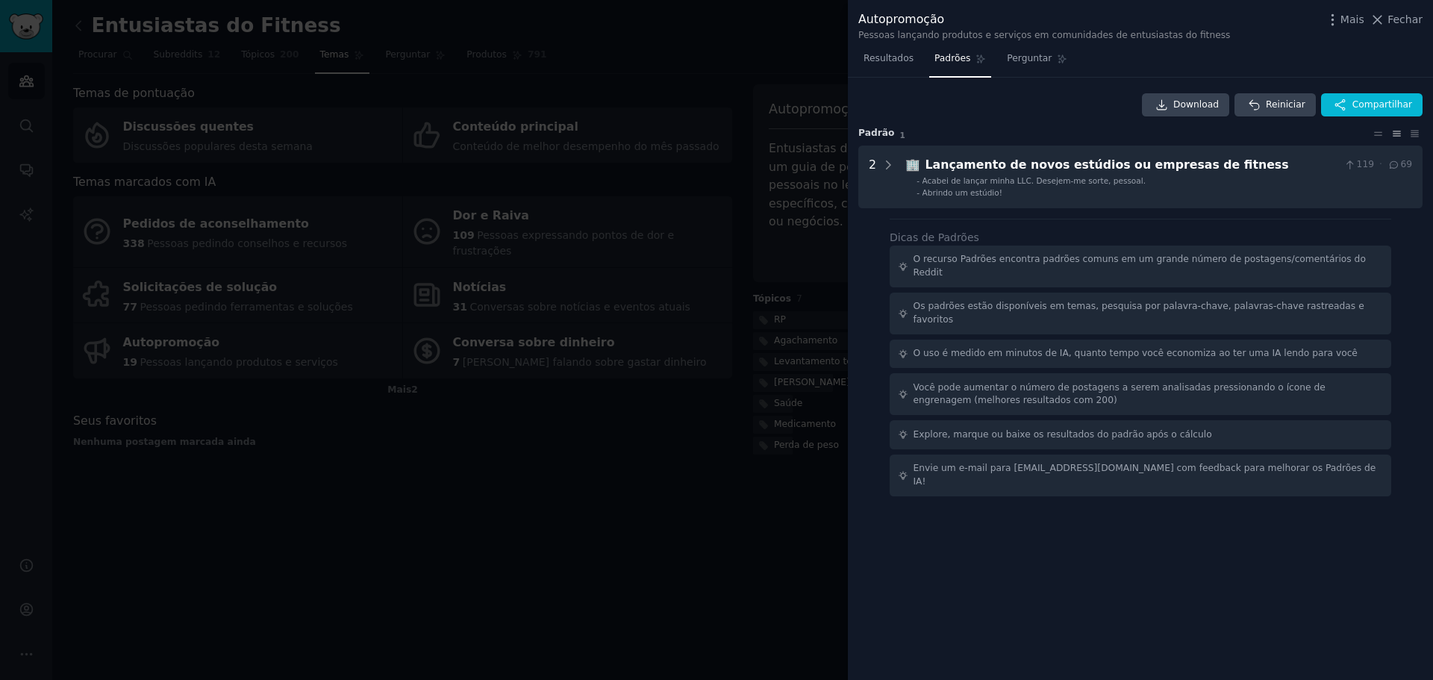
drag, startPoint x: 1006, startPoint y: 592, endPoint x: 940, endPoint y: 575, distance: 67.9
click at [995, 589] on div "Download Reiniciar Compartilhar Padrão 1 2 🏢 Lançamento de novos estúdios ou em…" at bounding box center [1140, 379] width 585 height 603
click at [533, 431] on div at bounding box center [716, 340] width 1433 height 680
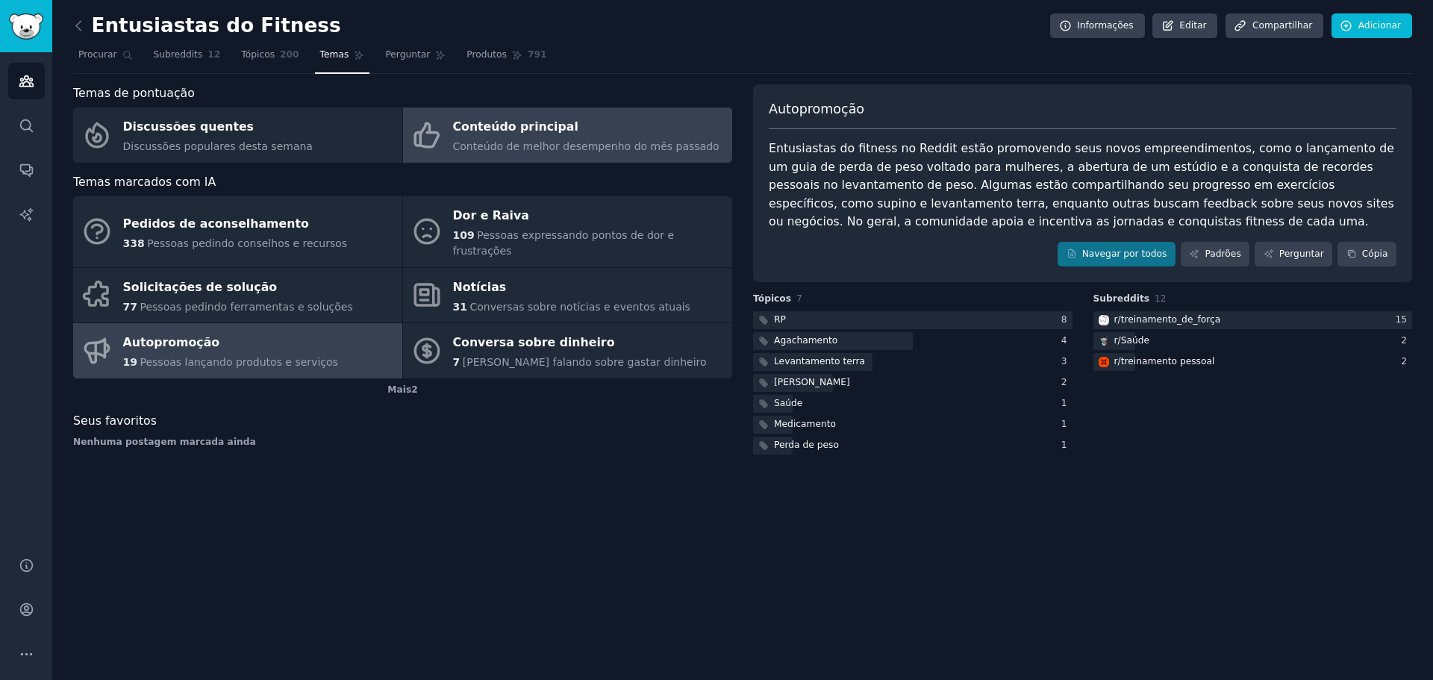
click at [483, 146] on font "Conteúdo de melhor desempenho do mês passado" at bounding box center [586, 146] width 266 height 12
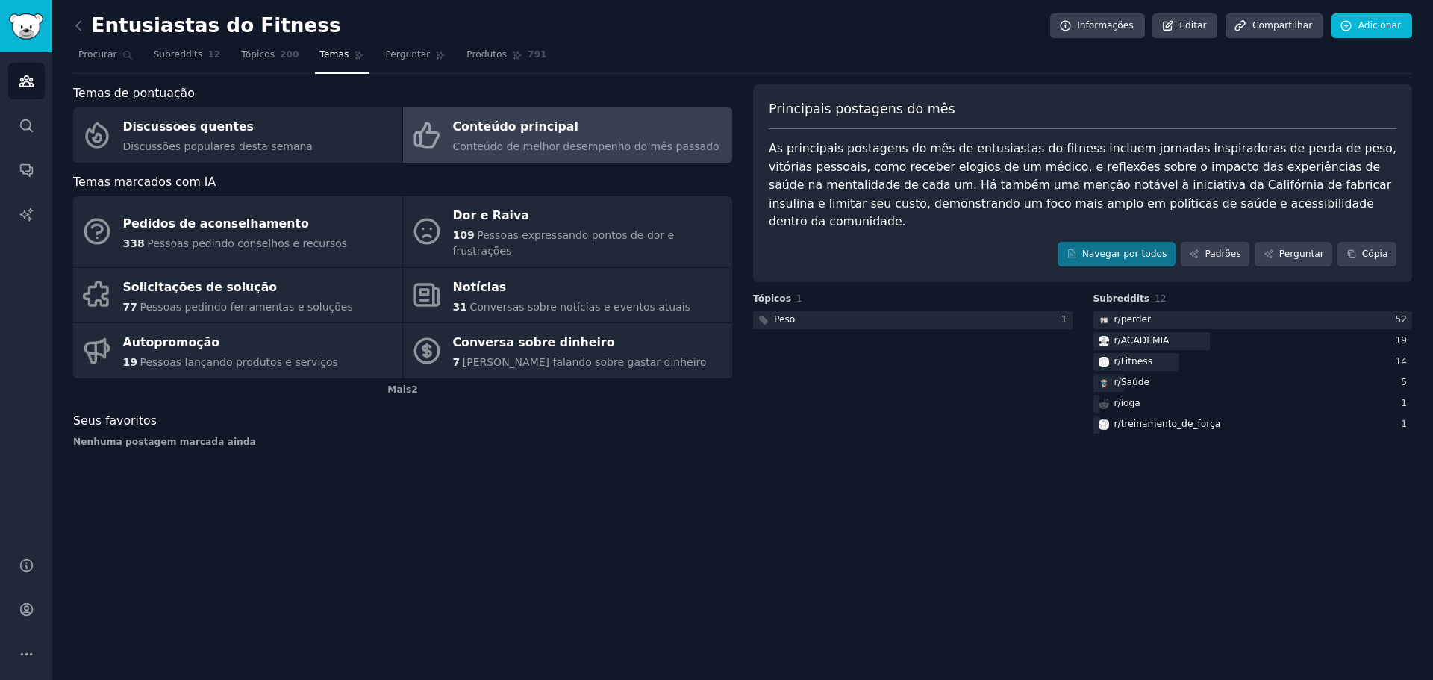
click at [1358, 467] on div "Entusiastas do Fitness Informações Editar Compartilhar Adicionar Procurar Subre…" at bounding box center [742, 340] width 1380 height 680
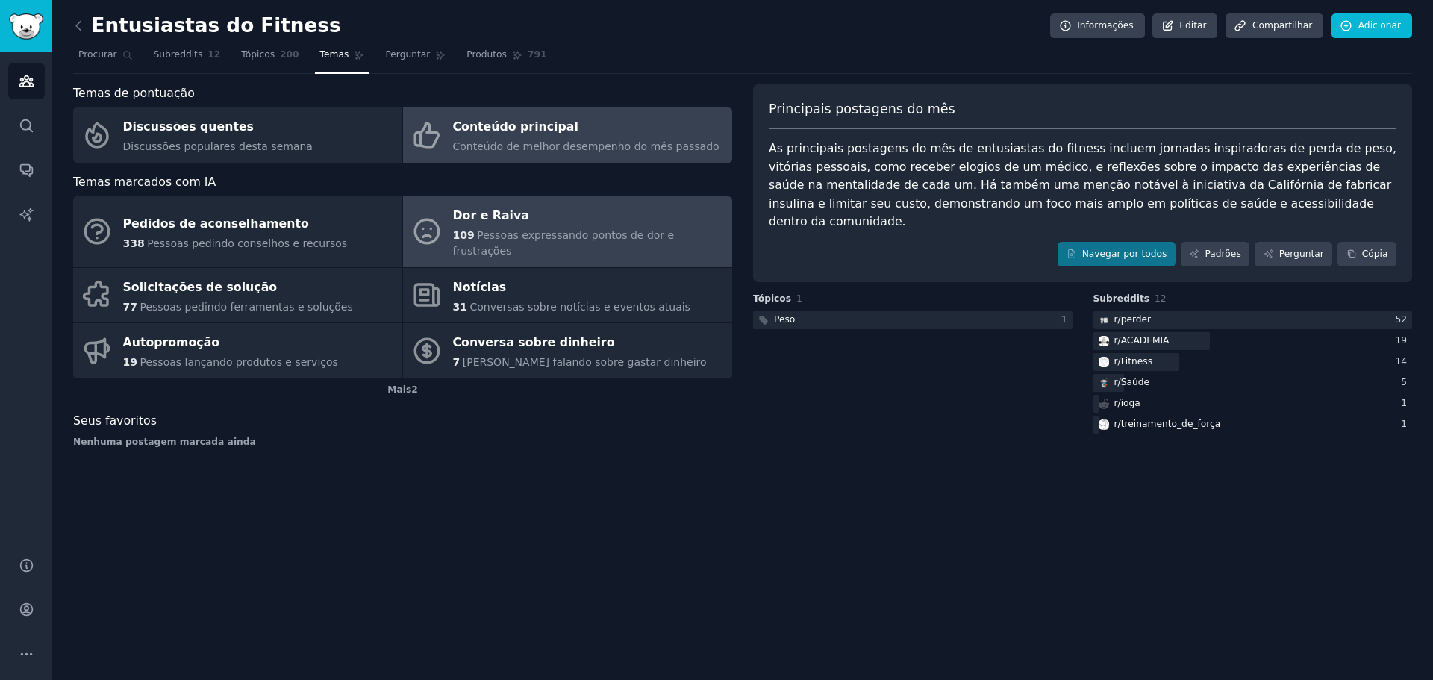
click at [513, 222] on font "Dor e Raiva" at bounding box center [491, 215] width 76 height 14
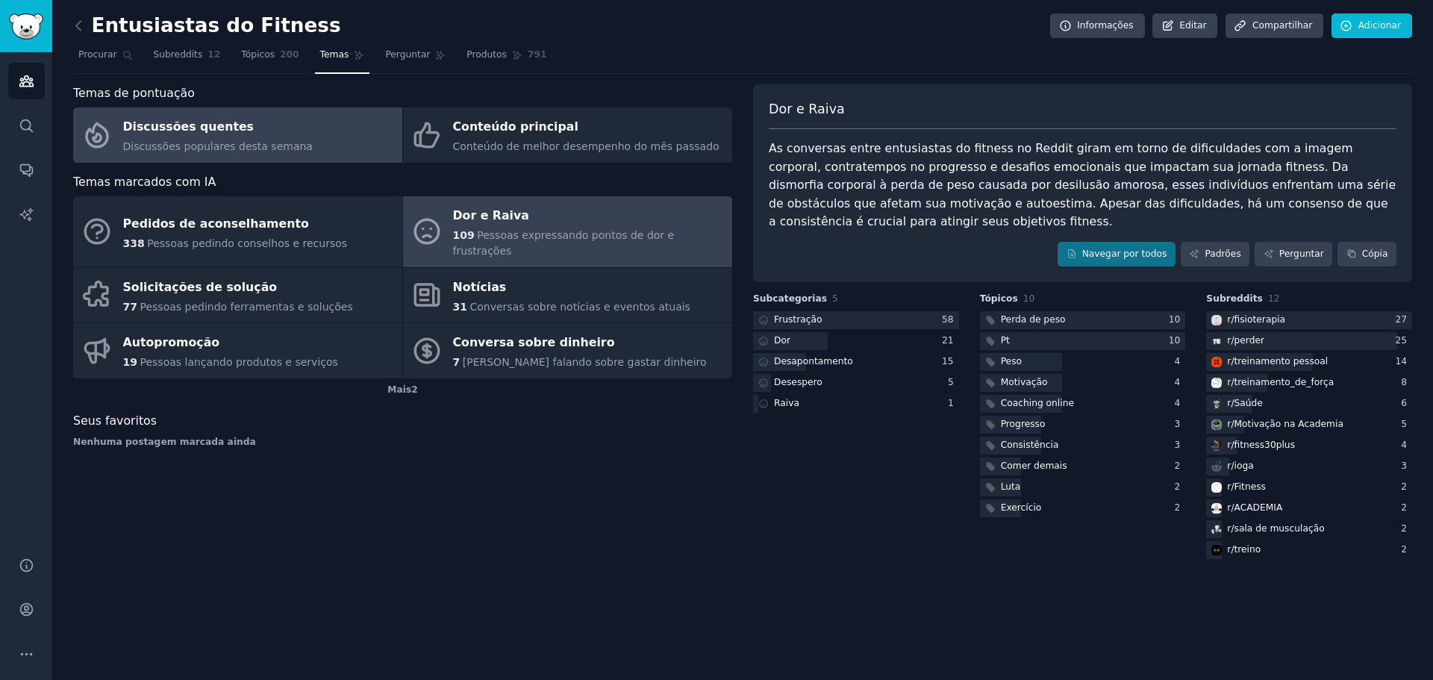
click at [156, 133] on font "Discussões quentes" at bounding box center [188, 126] width 131 height 14
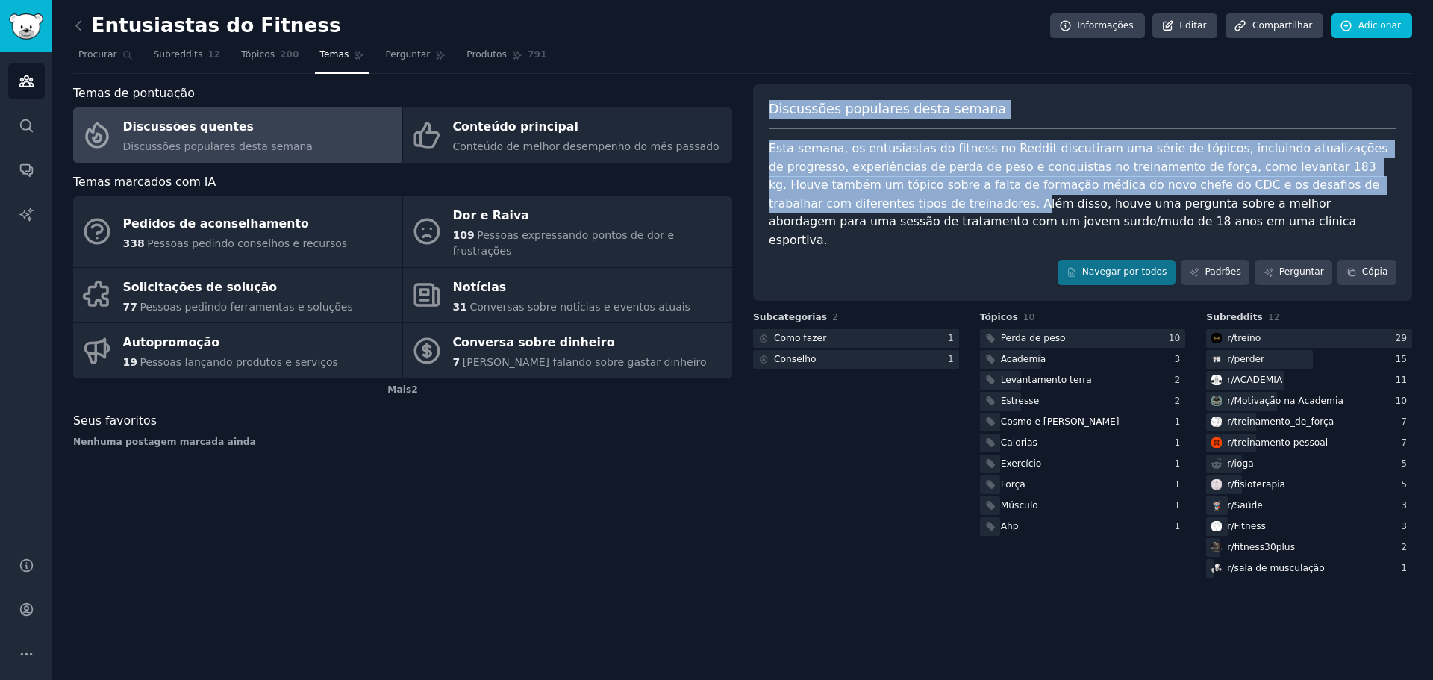
drag, startPoint x: 755, startPoint y: 78, endPoint x: 777, endPoint y: 196, distance: 119.9
click at [777, 196] on div "Entusiastas do Fitness Informações Editar Compartilhar Adicionar Procurar Subre…" at bounding box center [742, 300] width 1339 height 559
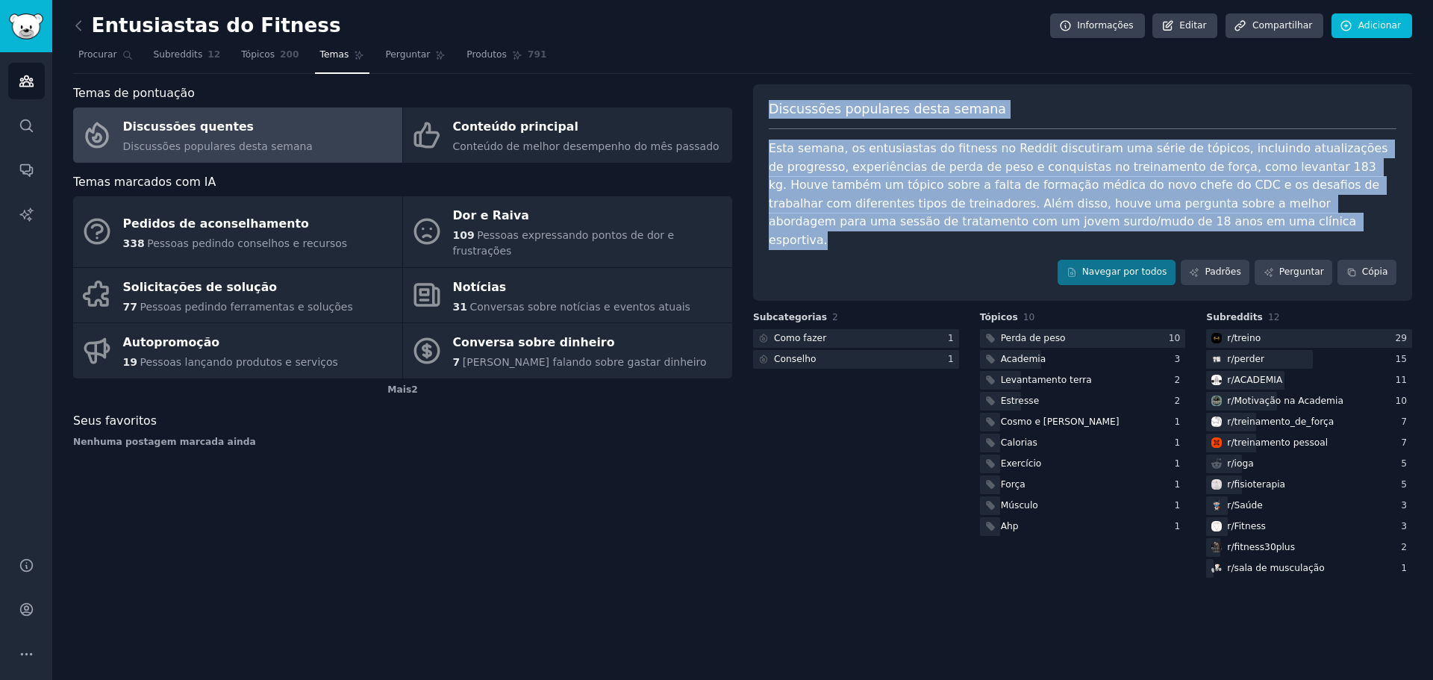
drag, startPoint x: 1059, startPoint y: 230, endPoint x: 763, endPoint y: 88, distance: 328.4
click at [763, 87] on div "Discussões populares desta semana Esta semana, os entusiastas do fitness no Red…" at bounding box center [1082, 192] width 659 height 216
click at [1366, 224] on div "Esta semana, os entusiastas do fitness no Reddit discutiram uma série de tópico…" at bounding box center [1083, 195] width 628 height 110
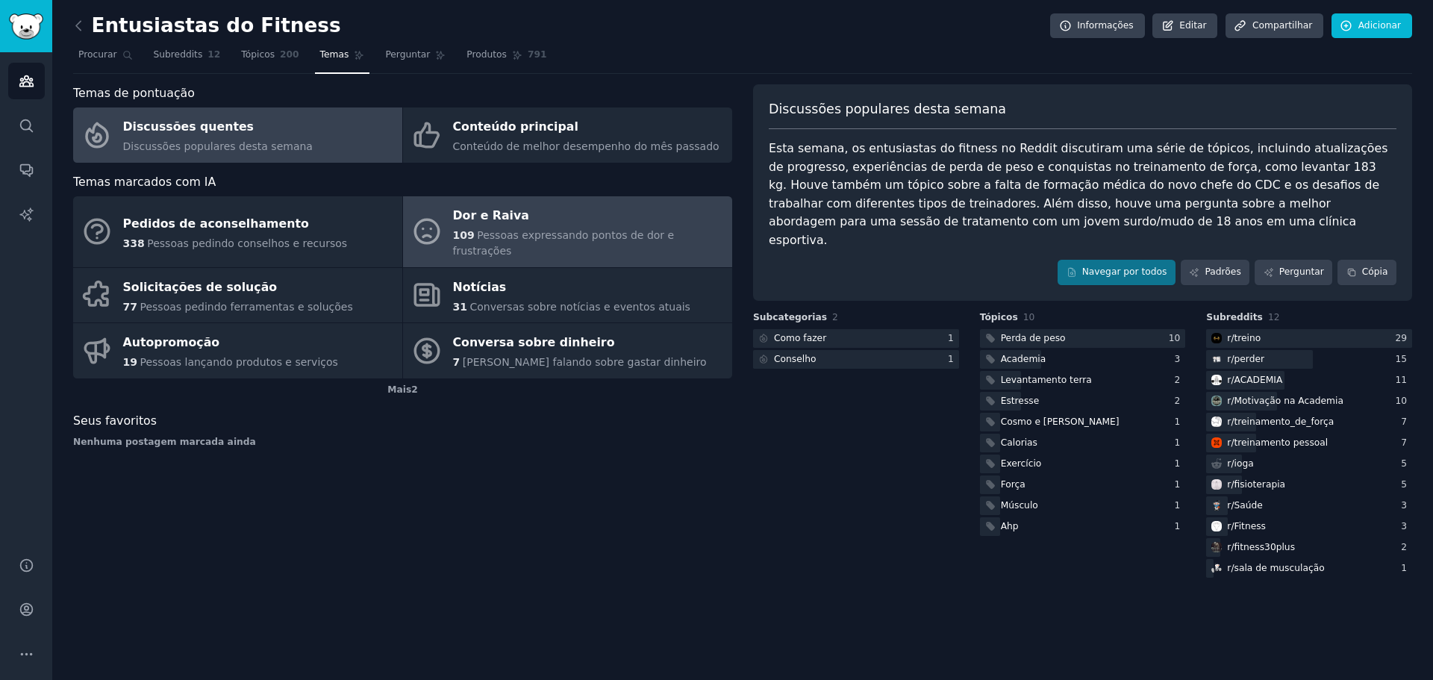
click at [528, 240] on font "Pessoas expressando pontos de dor e frustrações" at bounding box center [564, 243] width 222 height 28
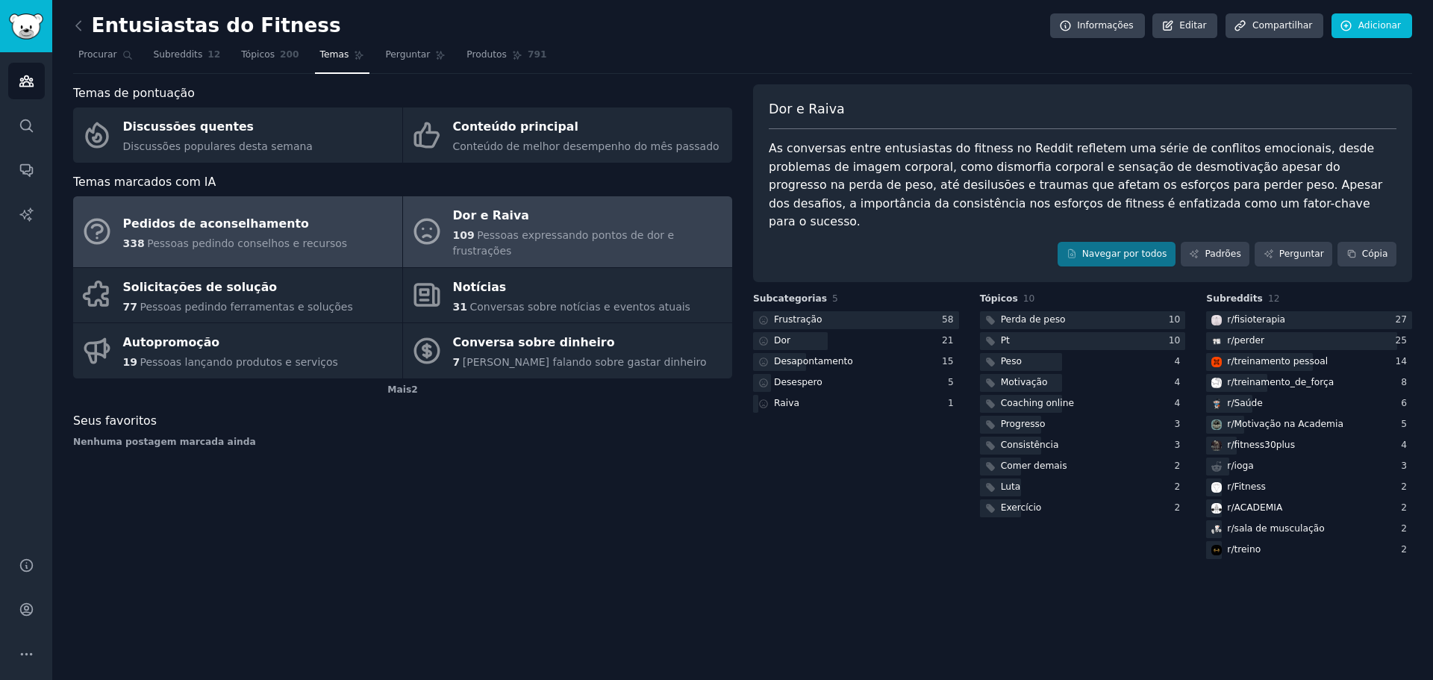
click at [258, 240] on font "Pessoas pedindo conselhos e recursos" at bounding box center [247, 243] width 200 height 12
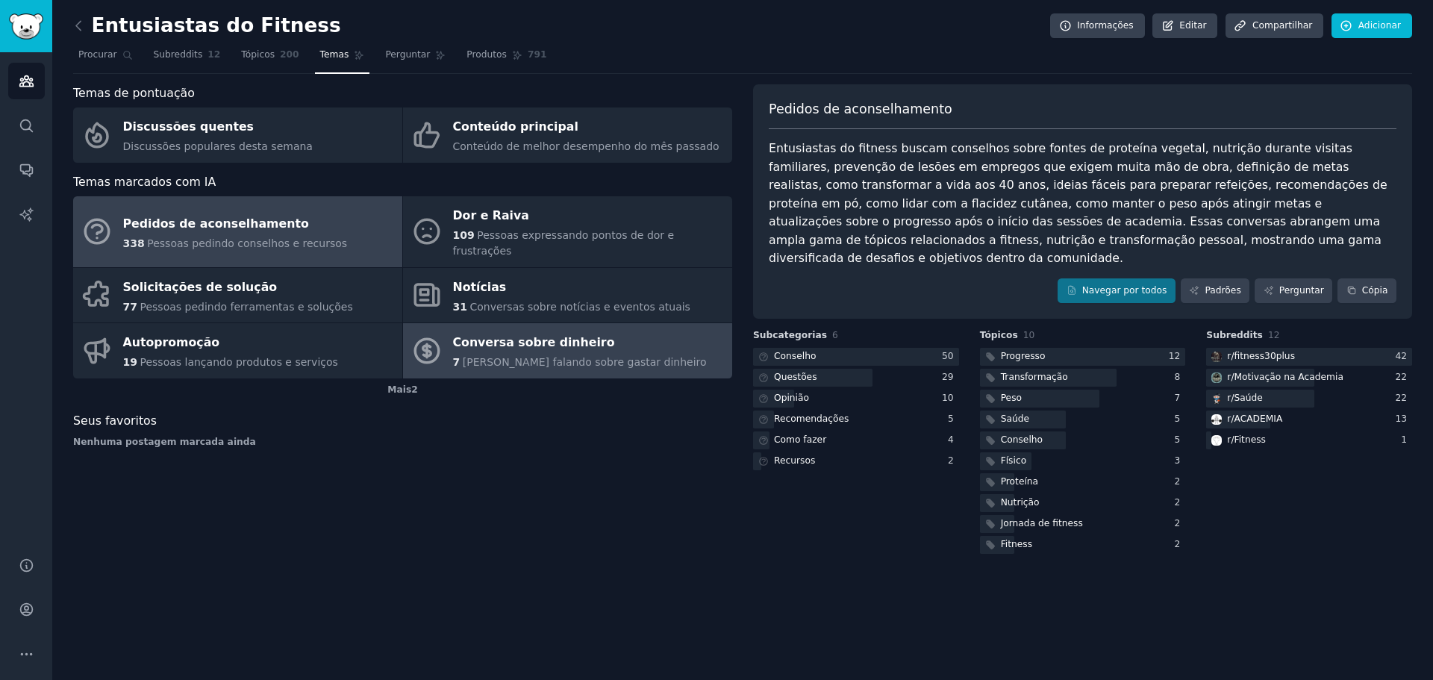
click at [548, 356] on font "[PERSON_NAME] falando sobre gastar dinheiro" at bounding box center [585, 362] width 244 height 12
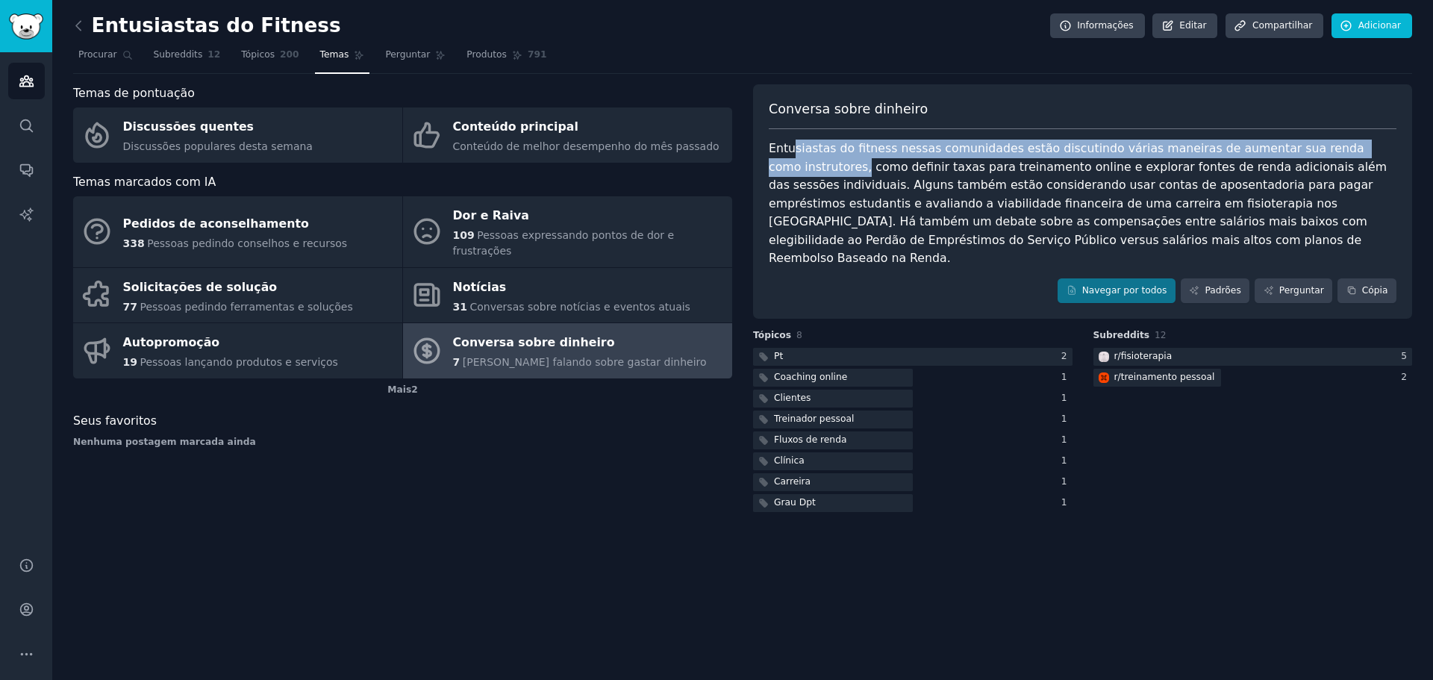
drag, startPoint x: 794, startPoint y: 154, endPoint x: 1378, endPoint y: 151, distance: 584.3
click at [1378, 151] on font "Entusiastas do fitness nessas comunidades estão discutindo várias maneiras de a…" at bounding box center [1080, 203] width 622 height 124
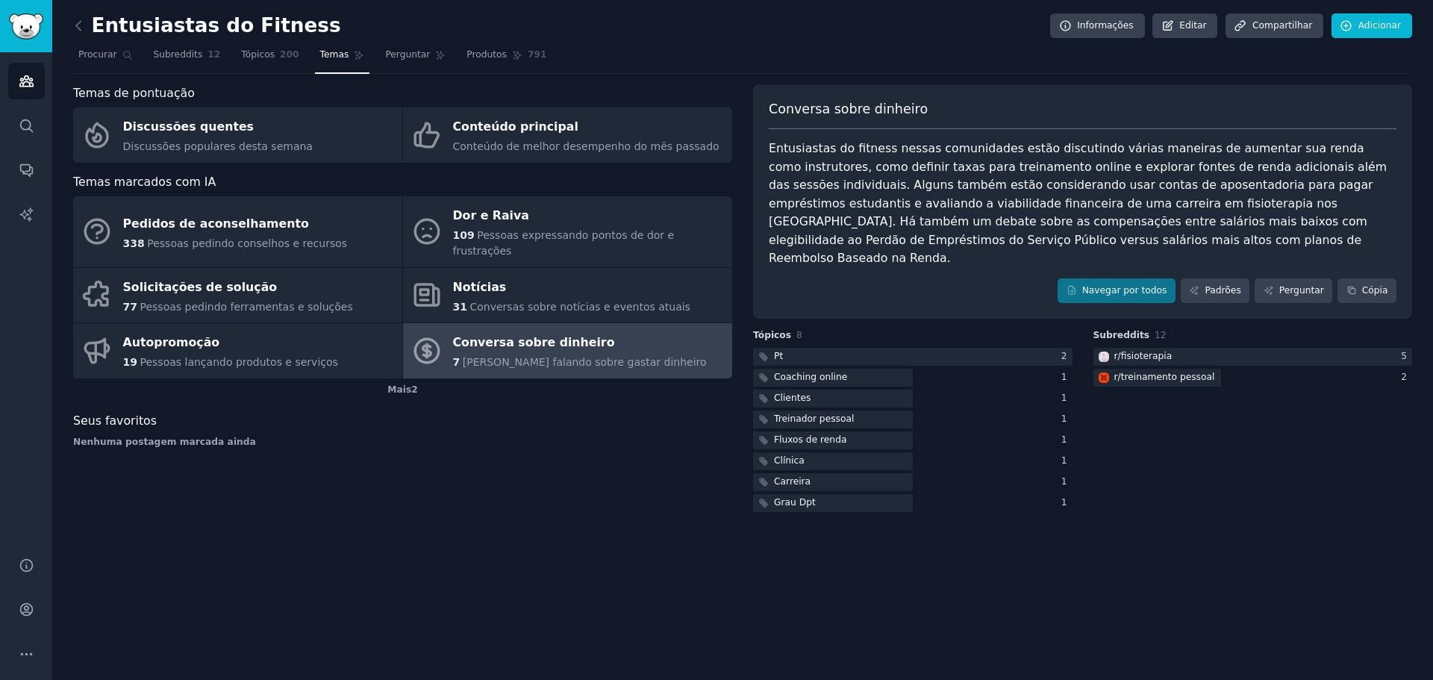
click at [1312, 383] on div "Subreddits 12 r/ fisioterapia 5 r/ treinamento pessoal 2" at bounding box center [1252, 422] width 319 height 186
